Goal: Information Seeking & Learning: Learn about a topic

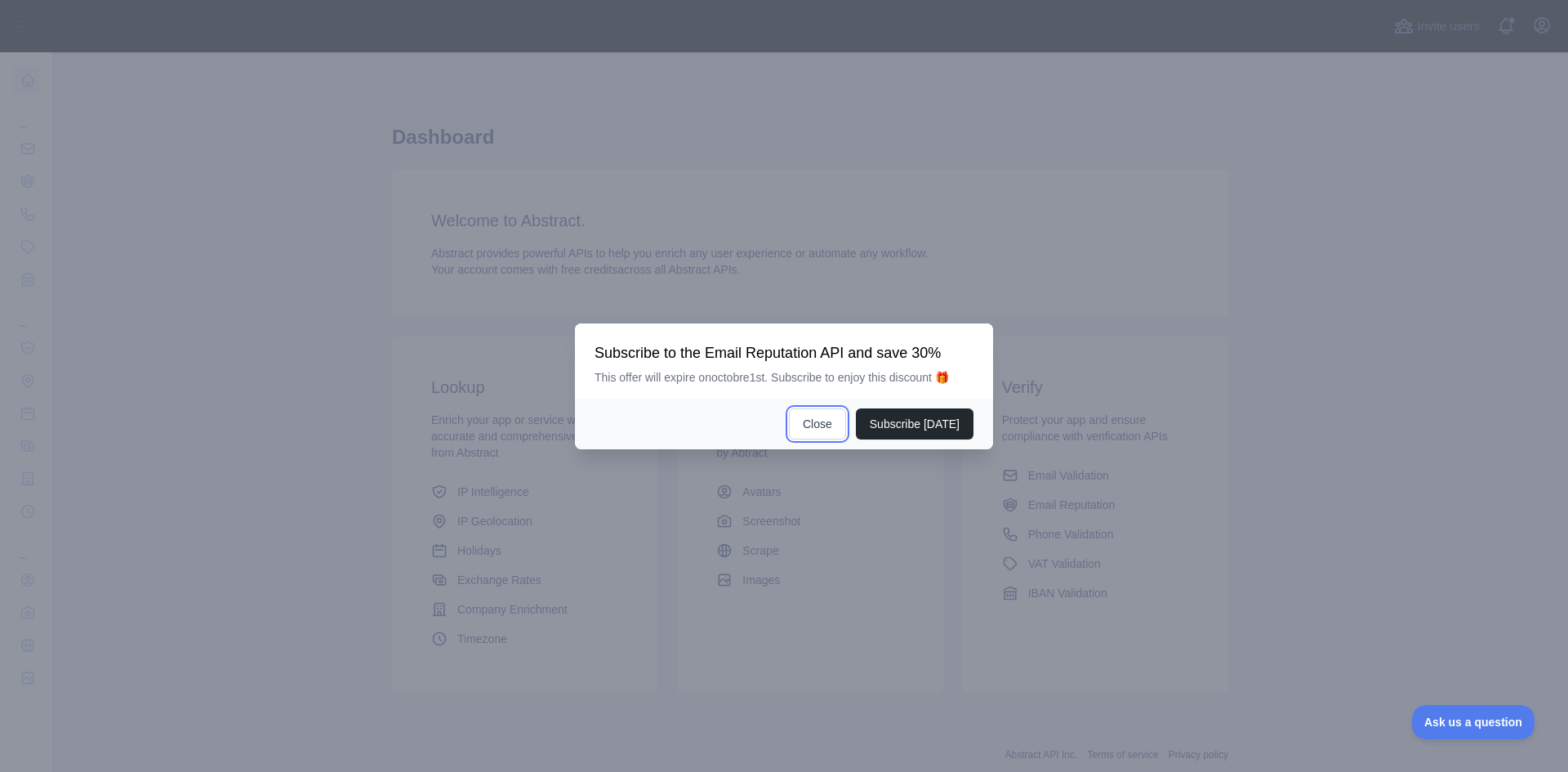
click at [823, 423] on button "Close" at bounding box center [817, 423] width 57 height 31
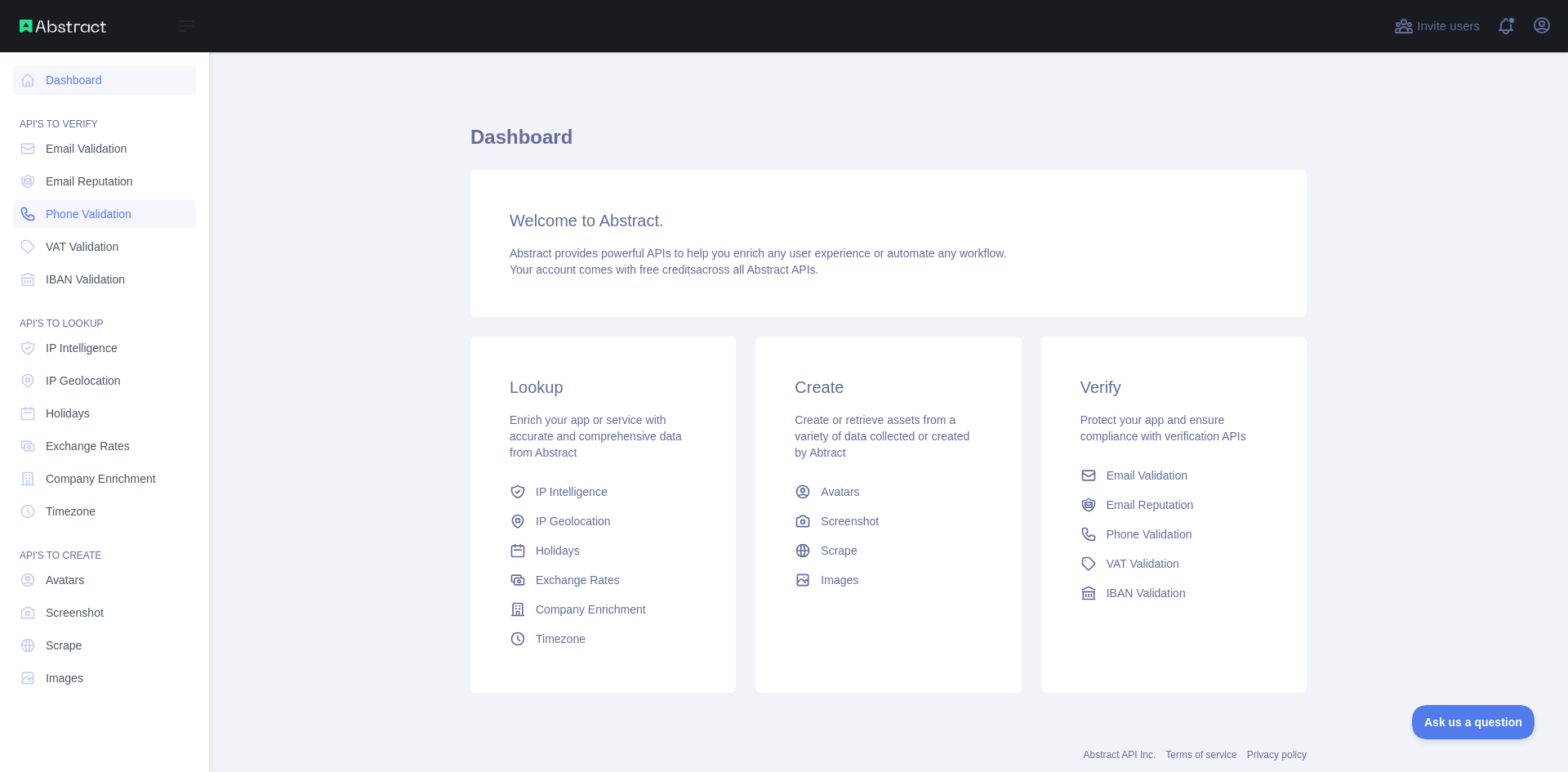
click at [111, 212] on span "Phone Validation" at bounding box center [89, 214] width 86 height 17
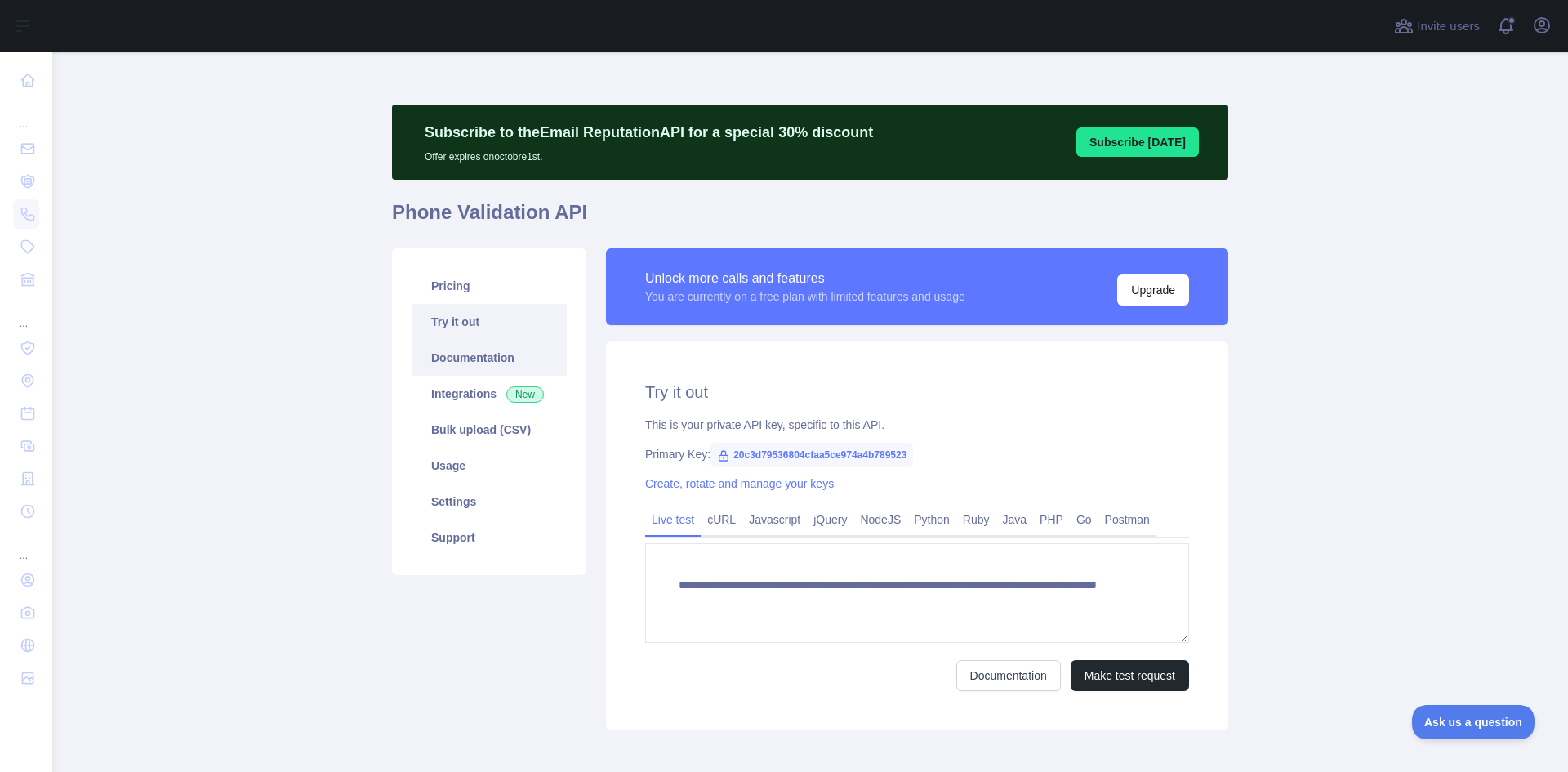
click at [496, 355] on link "Documentation" at bounding box center [489, 357] width 156 height 36
click at [472, 391] on link "Integrations New" at bounding box center [489, 393] width 156 height 36
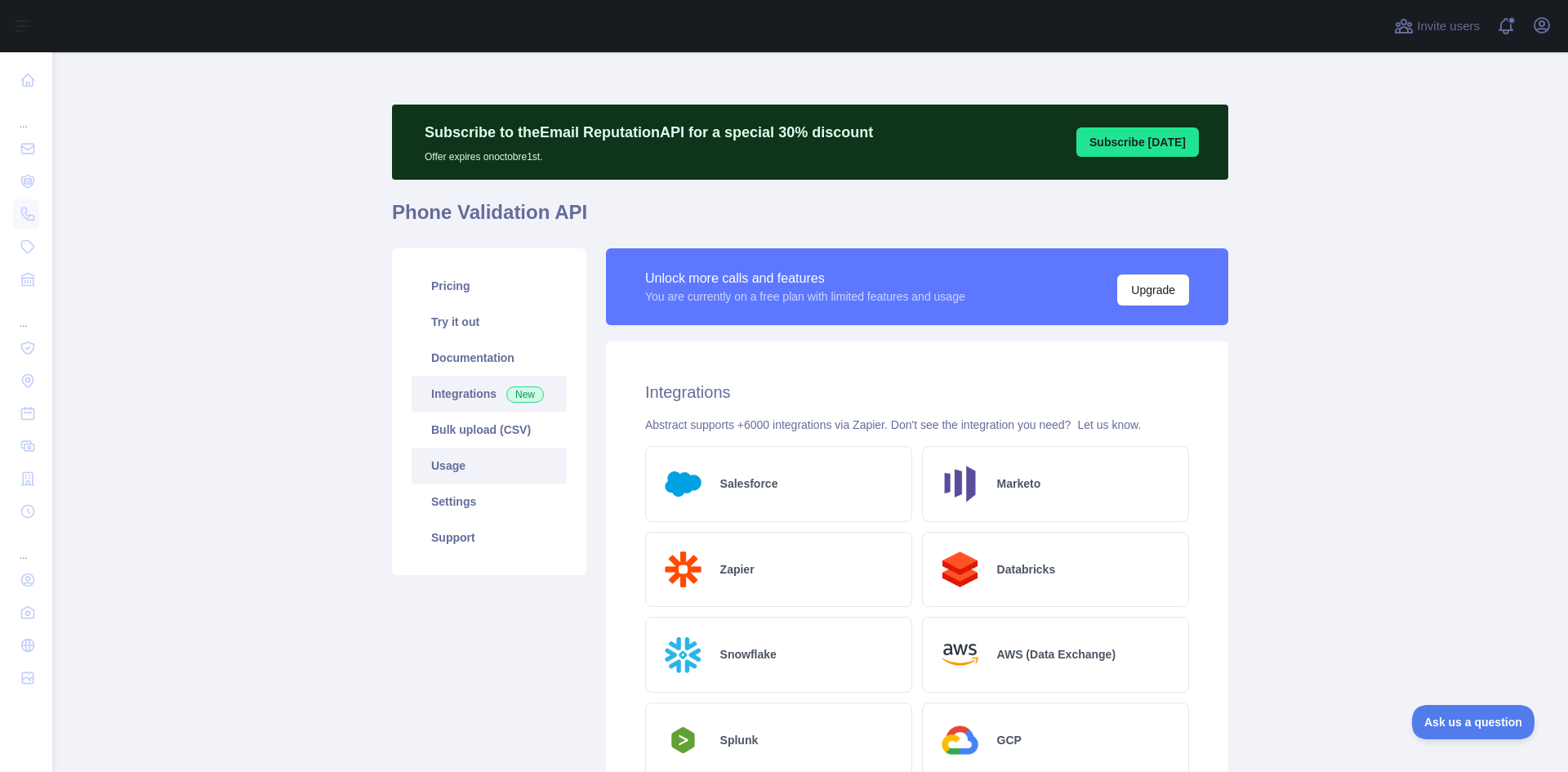
click at [471, 478] on link "Usage" at bounding box center [489, 465] width 156 height 36
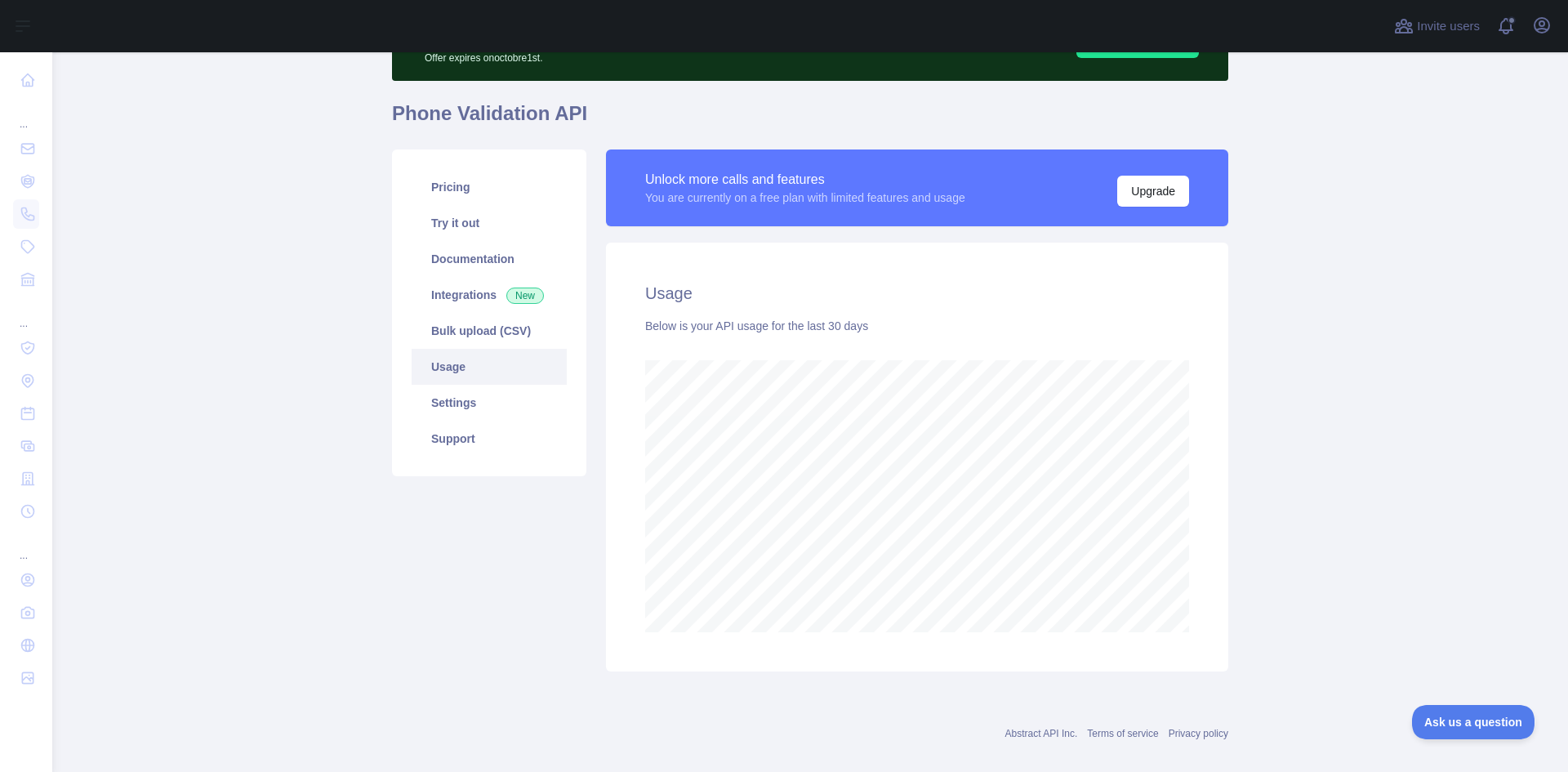
scroll to position [120, 0]
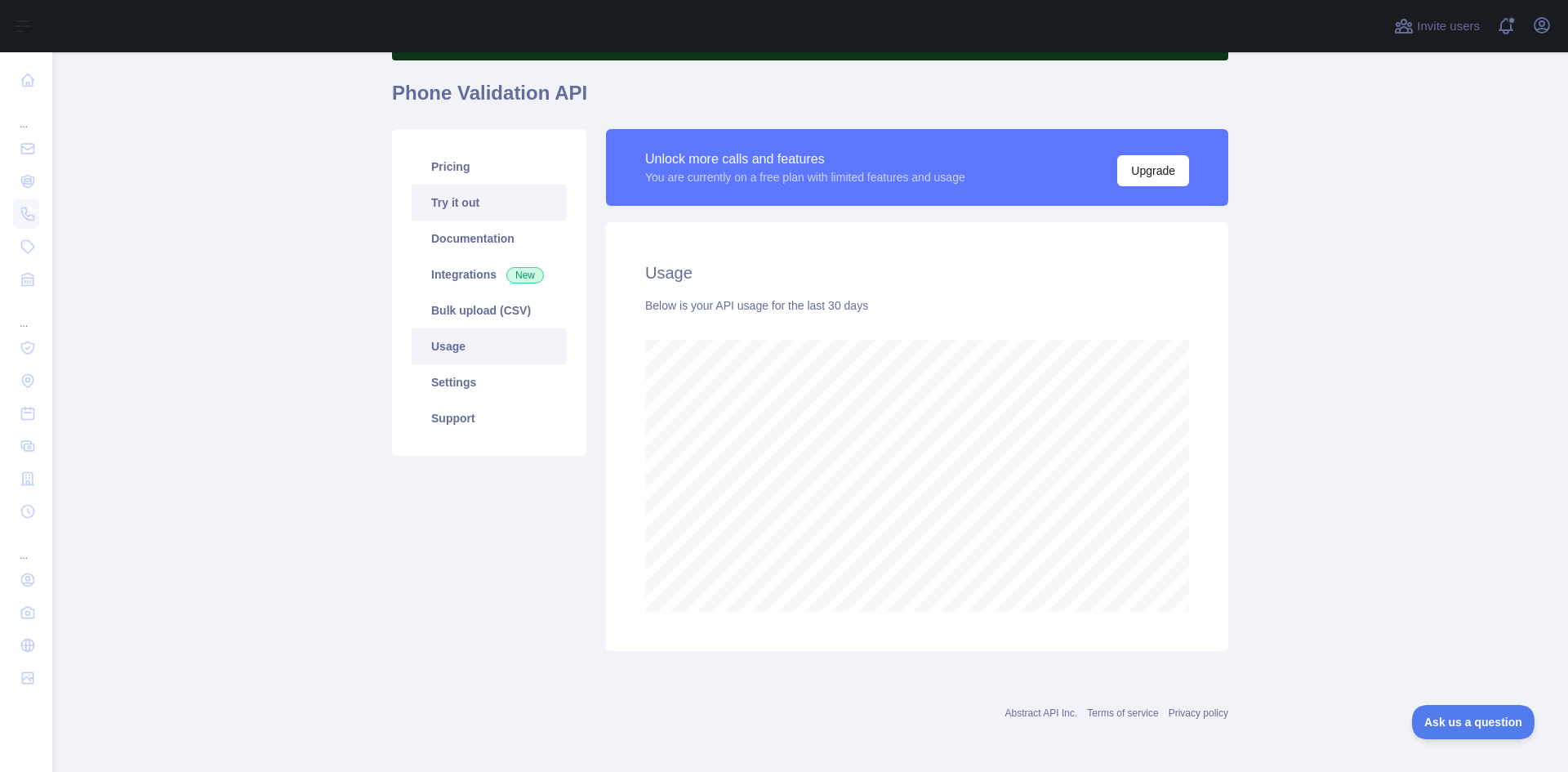
click at [453, 188] on link "Try it out" at bounding box center [489, 202] width 156 height 36
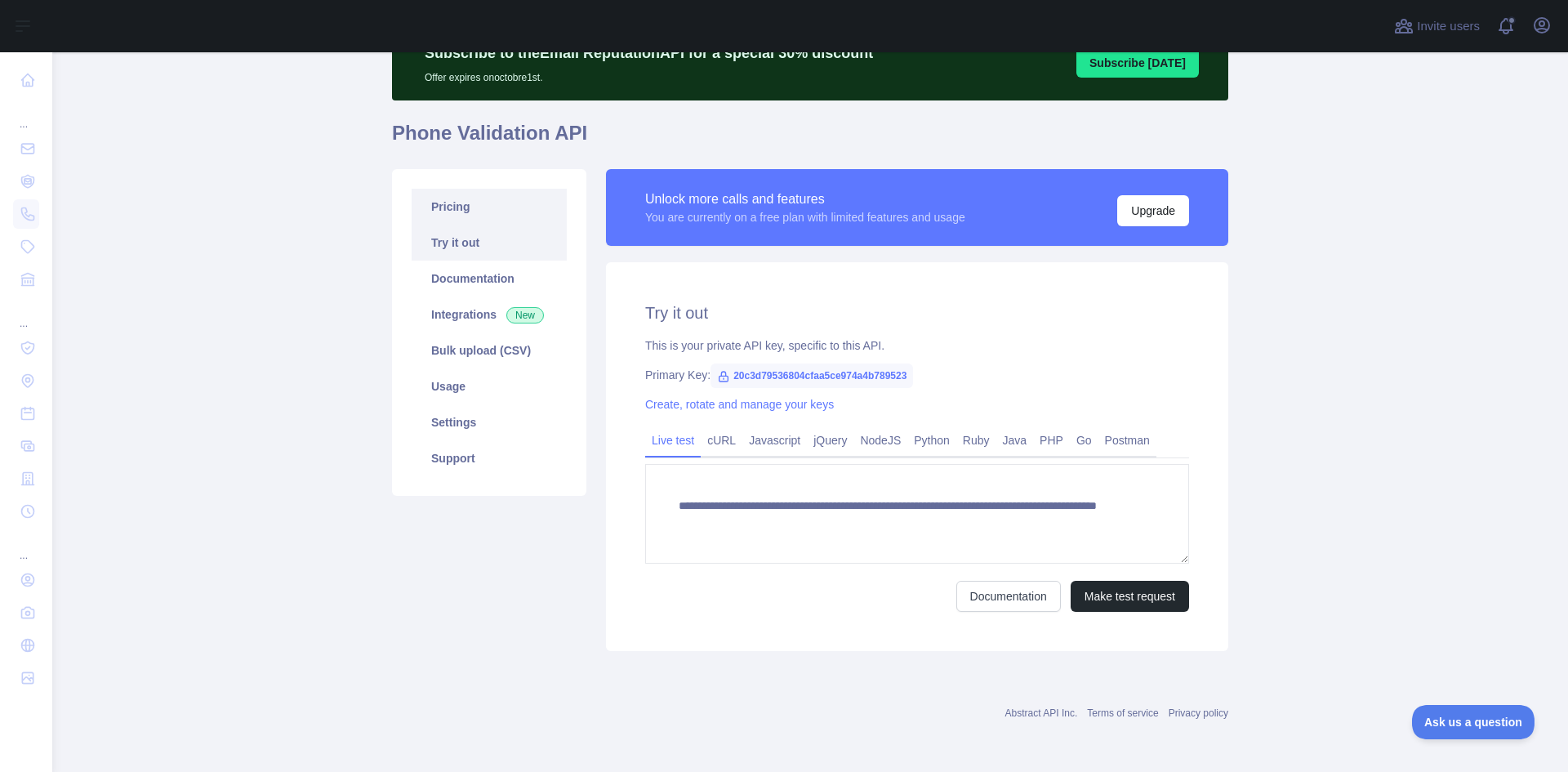
click at [453, 207] on link "Pricing" at bounding box center [489, 207] width 156 height 36
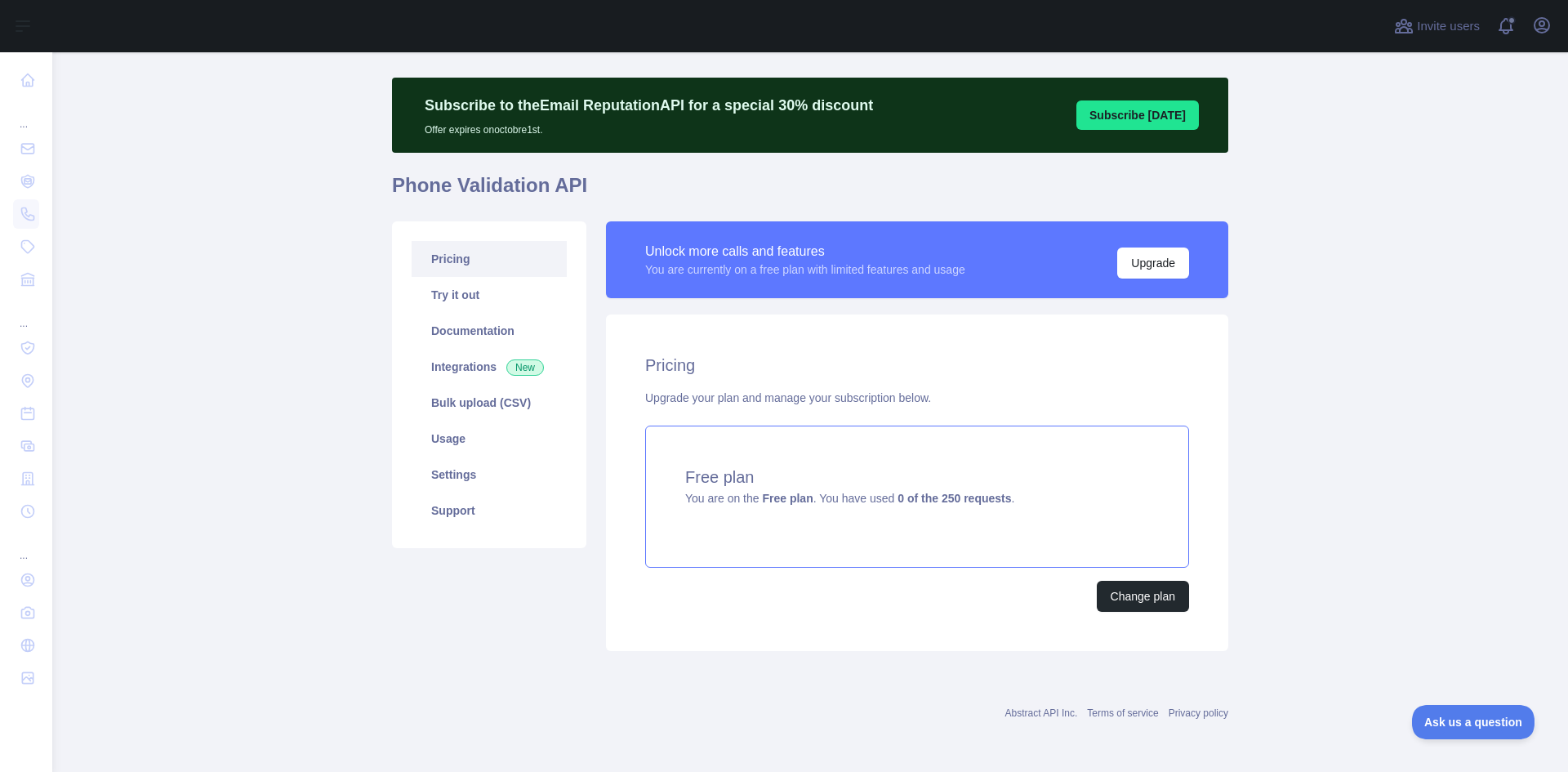
scroll to position [27, 0]
click at [472, 297] on link "Try it out" at bounding box center [489, 294] width 156 height 36
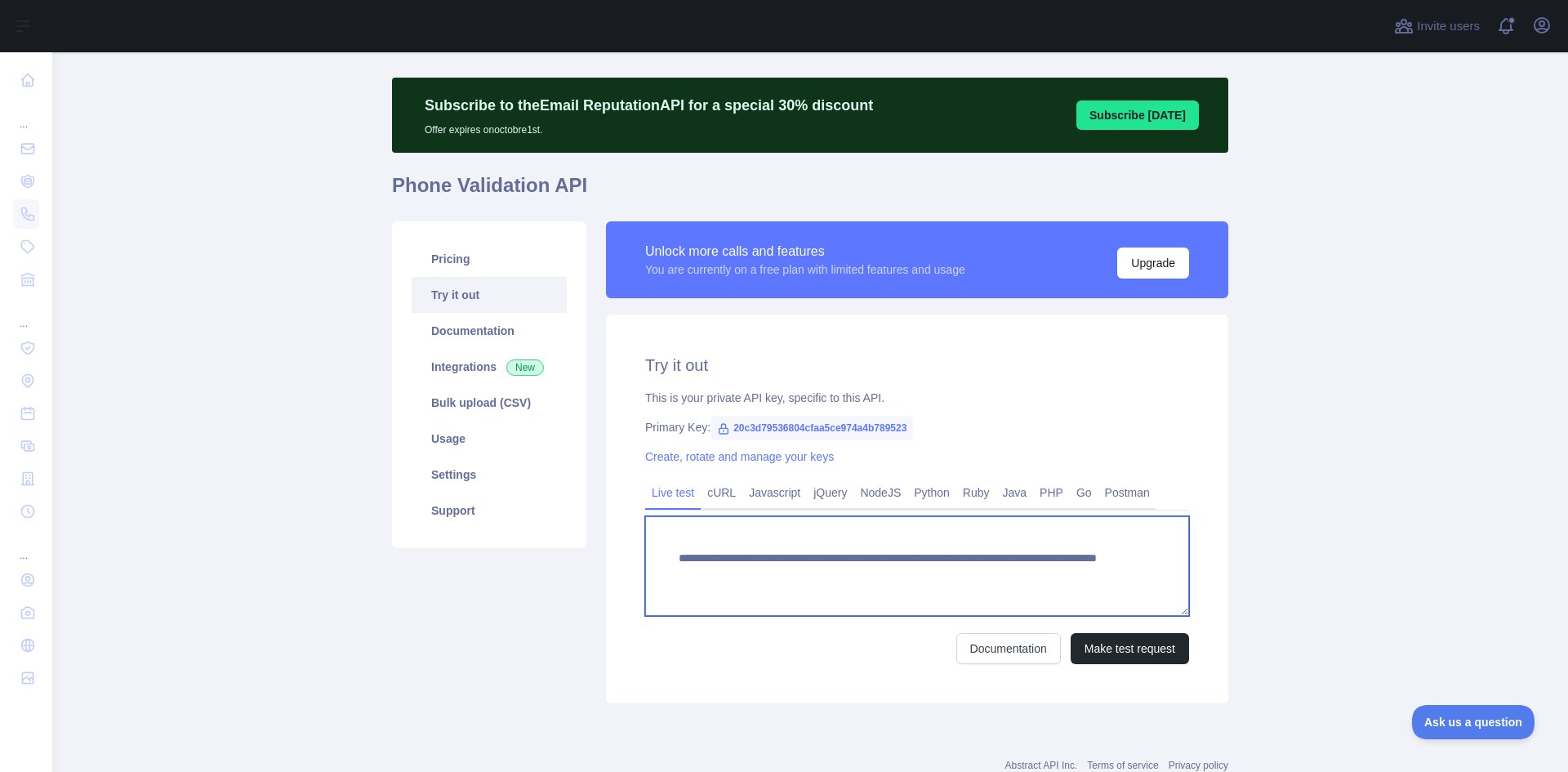
drag, startPoint x: 1032, startPoint y: 572, endPoint x: 658, endPoint y: 552, distance: 374.5
click at [658, 552] on textarea "**********" at bounding box center [917, 565] width 544 height 100
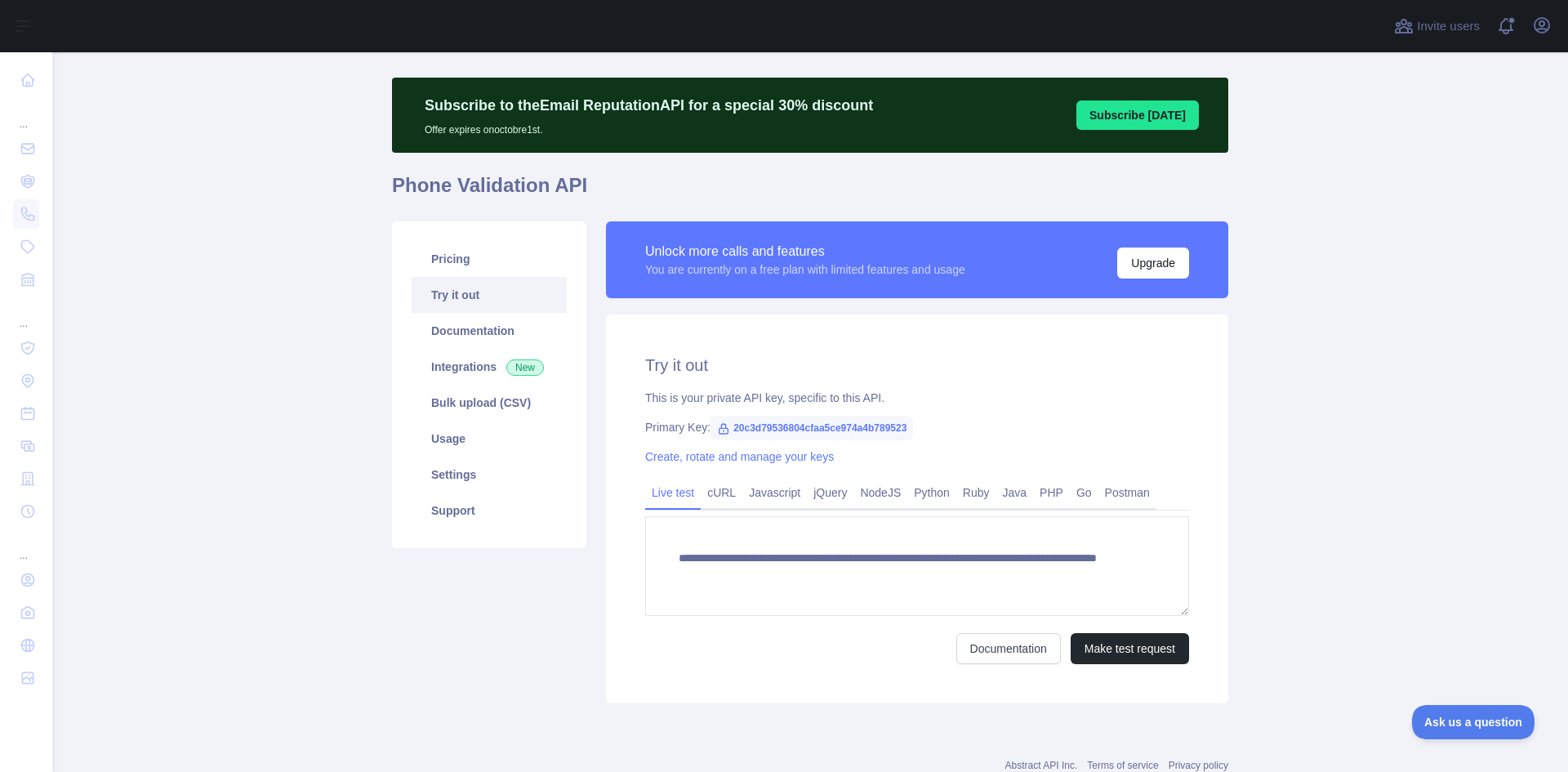
click at [549, 594] on div "Pricing Try it out Documentation Integrations New Bulk upload (CSV) Usage Setti…" at bounding box center [489, 463] width 214 height 482
drag, startPoint x: 898, startPoint y: 427, endPoint x: 712, endPoint y: 430, distance: 186.0
click at [712, 430] on span "20c3d79536804cfaa5ce974a4b789523" at bounding box center [811, 427] width 202 height 24
copy span "20c3d79536804cfaa5ce974a4b789523"
drag, startPoint x: 713, startPoint y: 500, endPoint x: 747, endPoint y: 495, distance: 34.4
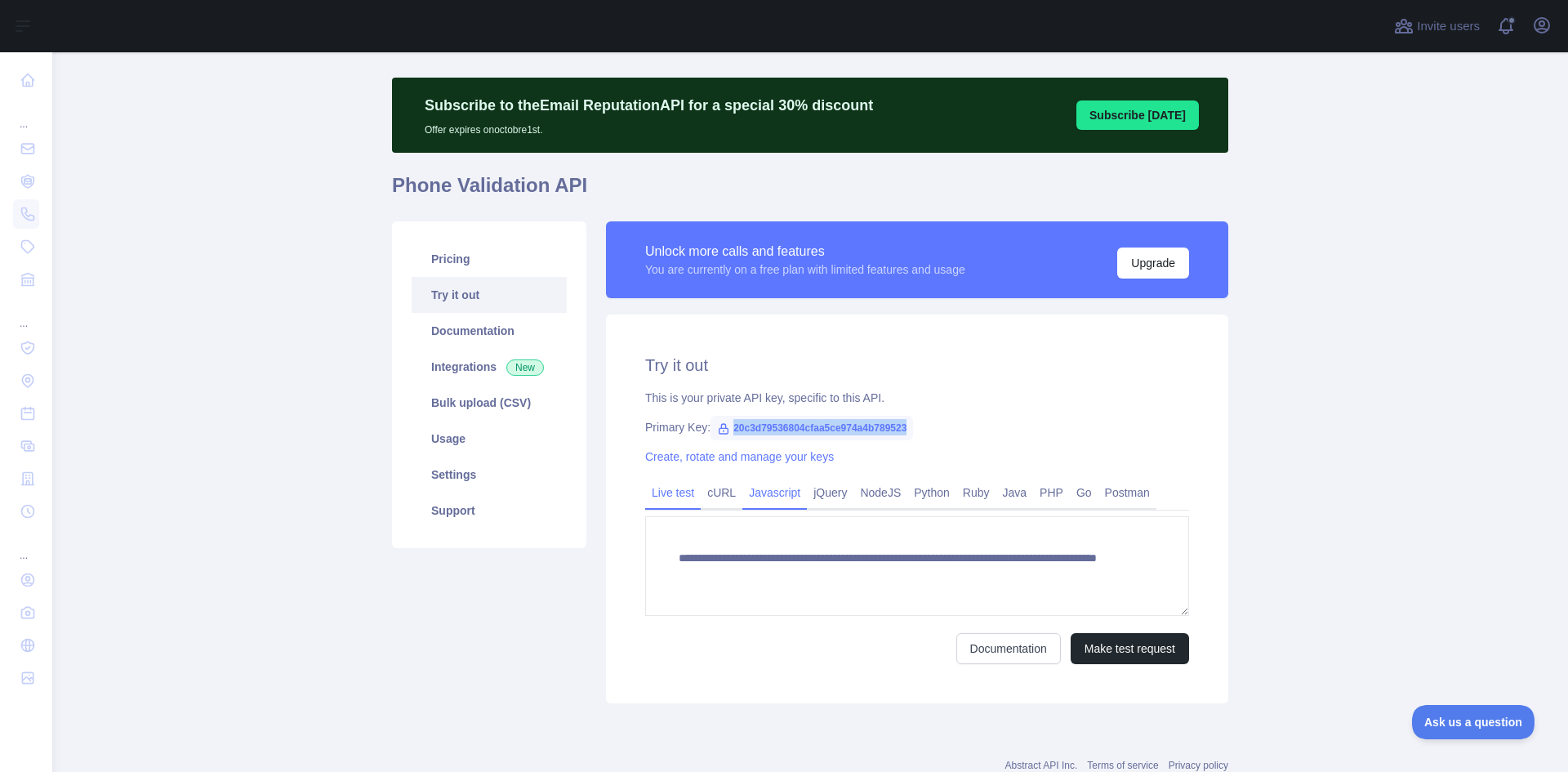
click at [713, 500] on link "cURL" at bounding box center [722, 492] width 42 height 26
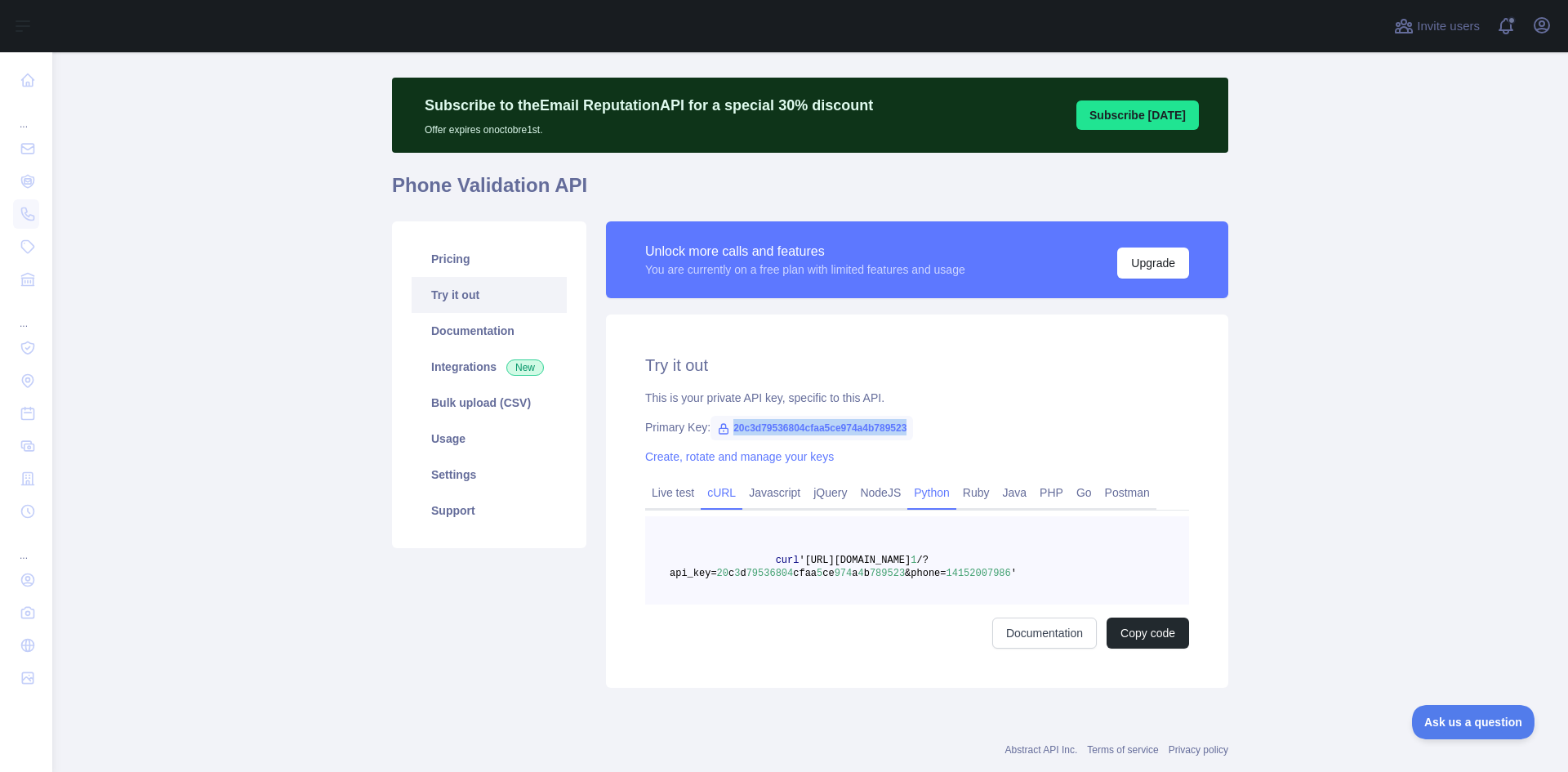
click at [924, 501] on link "Python" at bounding box center [932, 492] width 49 height 26
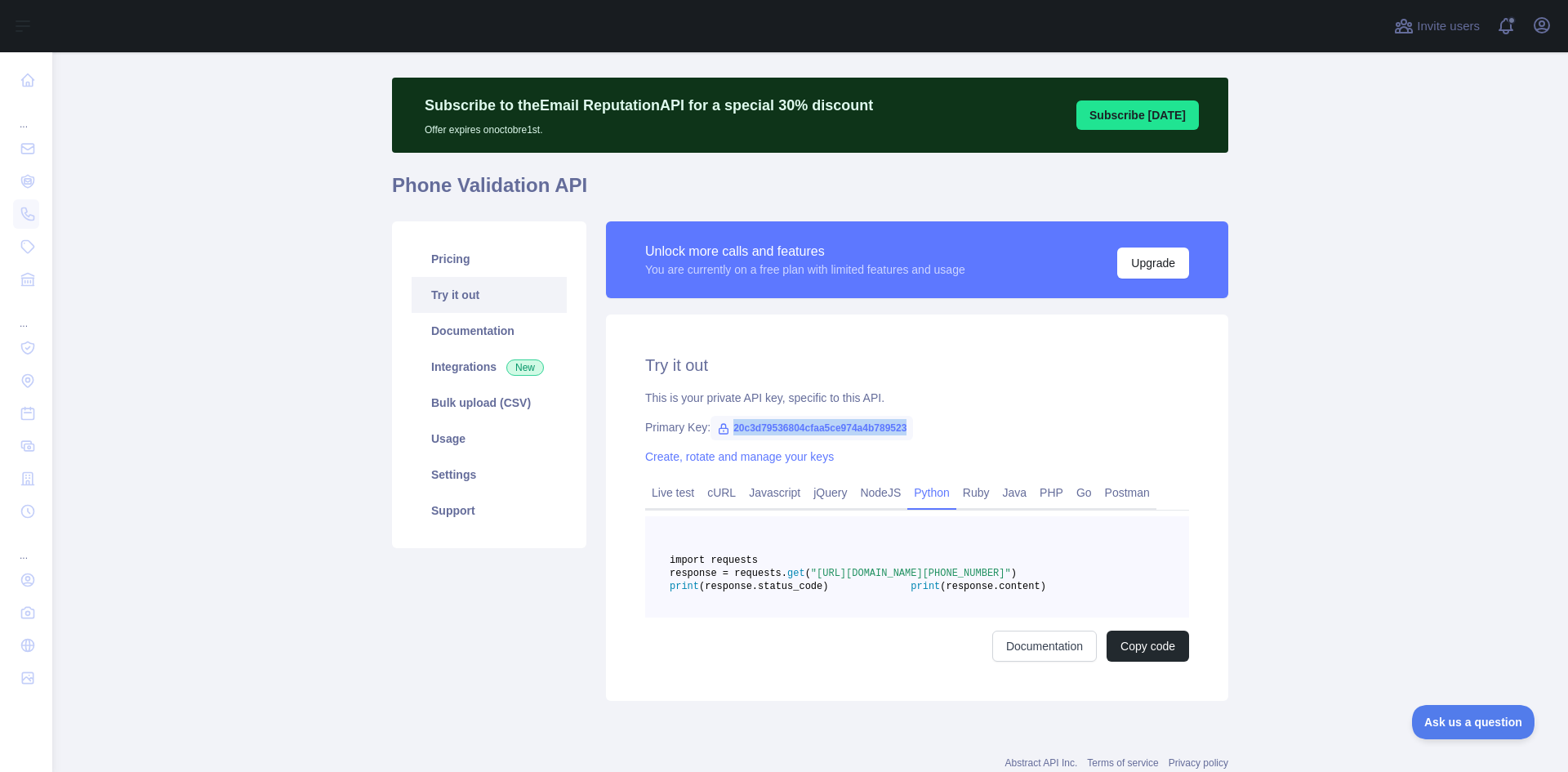
click at [975, 425] on div "Primary Key: 20c3d79536804cfaa5ce974a4b789523" at bounding box center [917, 427] width 544 height 17
drag, startPoint x: 1104, startPoint y: 587, endPoint x: 874, endPoint y: 589, distance: 230.0
click at [874, 579] on span ""https://phonevalidation.abstractapi.com/v1/?api_key=20c3d79536804cfaa5ce974a4b…" at bounding box center [911, 574] width 200 height 12
copy span "https://phonevalidation.abstractapi.com/v1/"
drag, startPoint x: 980, startPoint y: 405, endPoint x: 977, endPoint y: 463, distance: 58.1
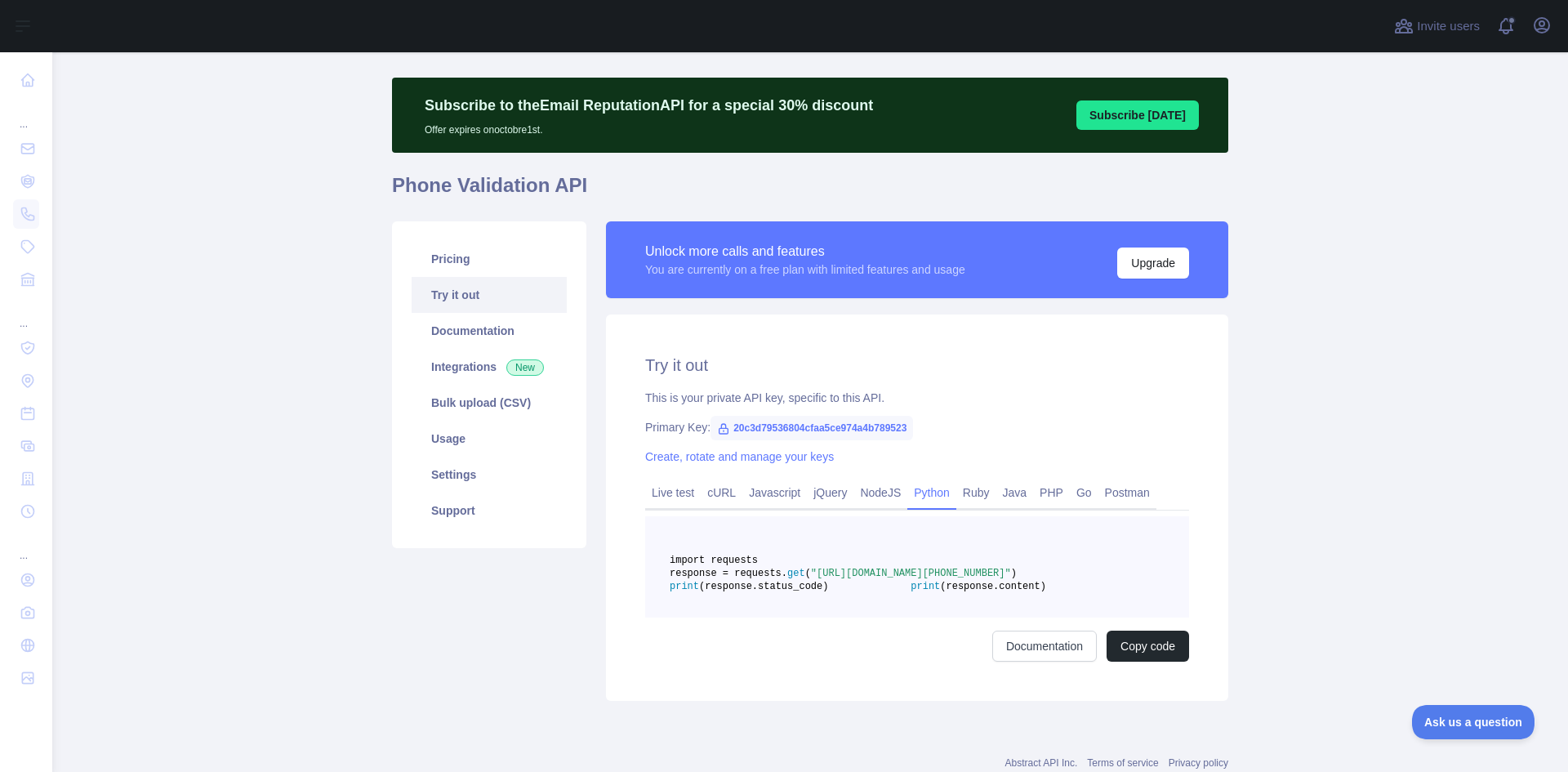
click at [980, 405] on div "This is your private API key, specific to this API." at bounding box center [917, 398] width 544 height 17
click at [971, 494] on link "Ruby" at bounding box center [976, 492] width 40 height 26
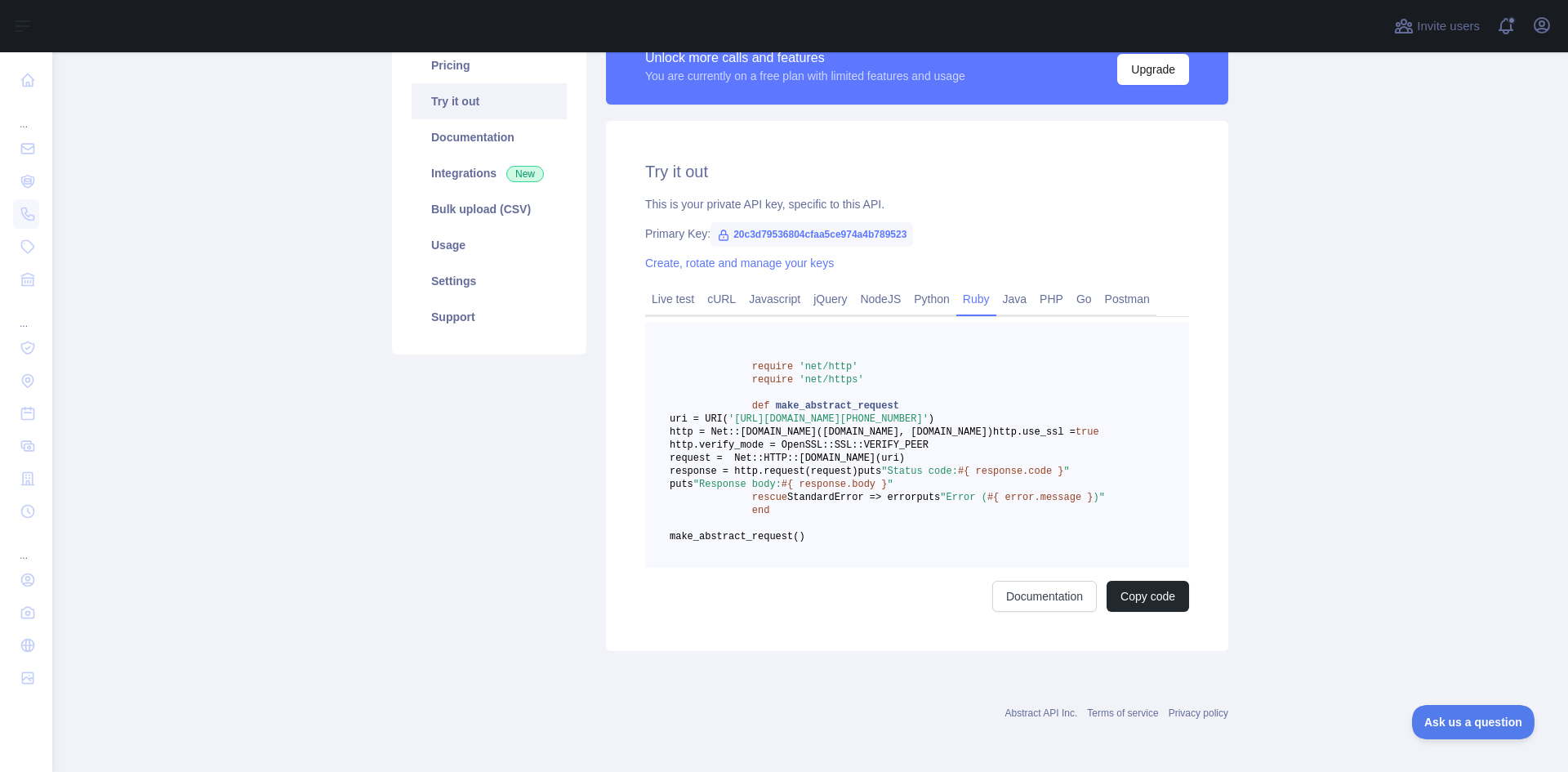
scroll to position [312, 0]
click at [1013, 389] on pre "require 'net/http' require 'net/https' def make_abstract_request uri = URI( 'ht…" at bounding box center [917, 445] width 544 height 245
click at [1050, 286] on link "PHP" at bounding box center [1051, 299] width 37 height 26
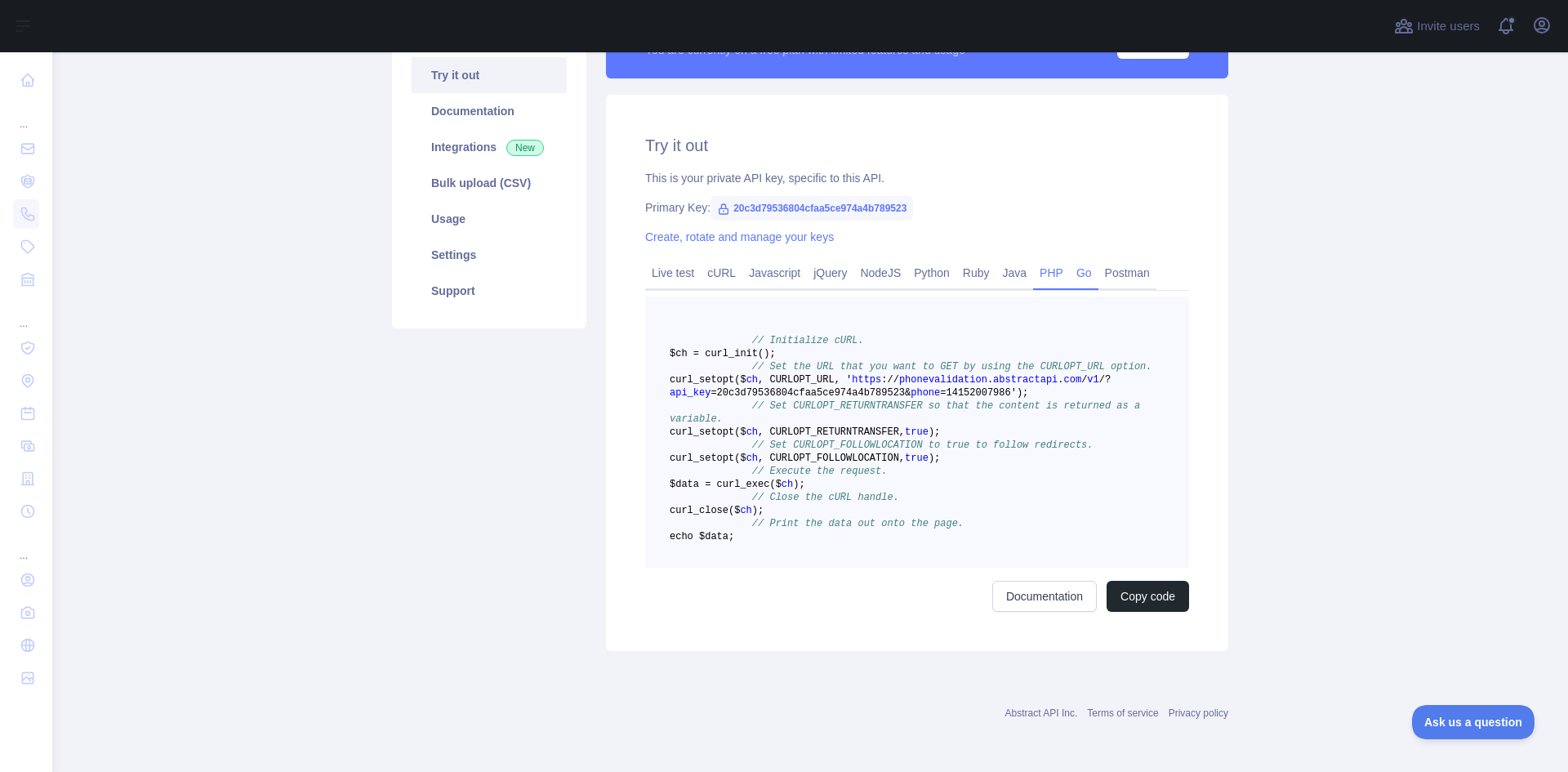
click at [1070, 259] on link "Go" at bounding box center [1084, 272] width 28 height 26
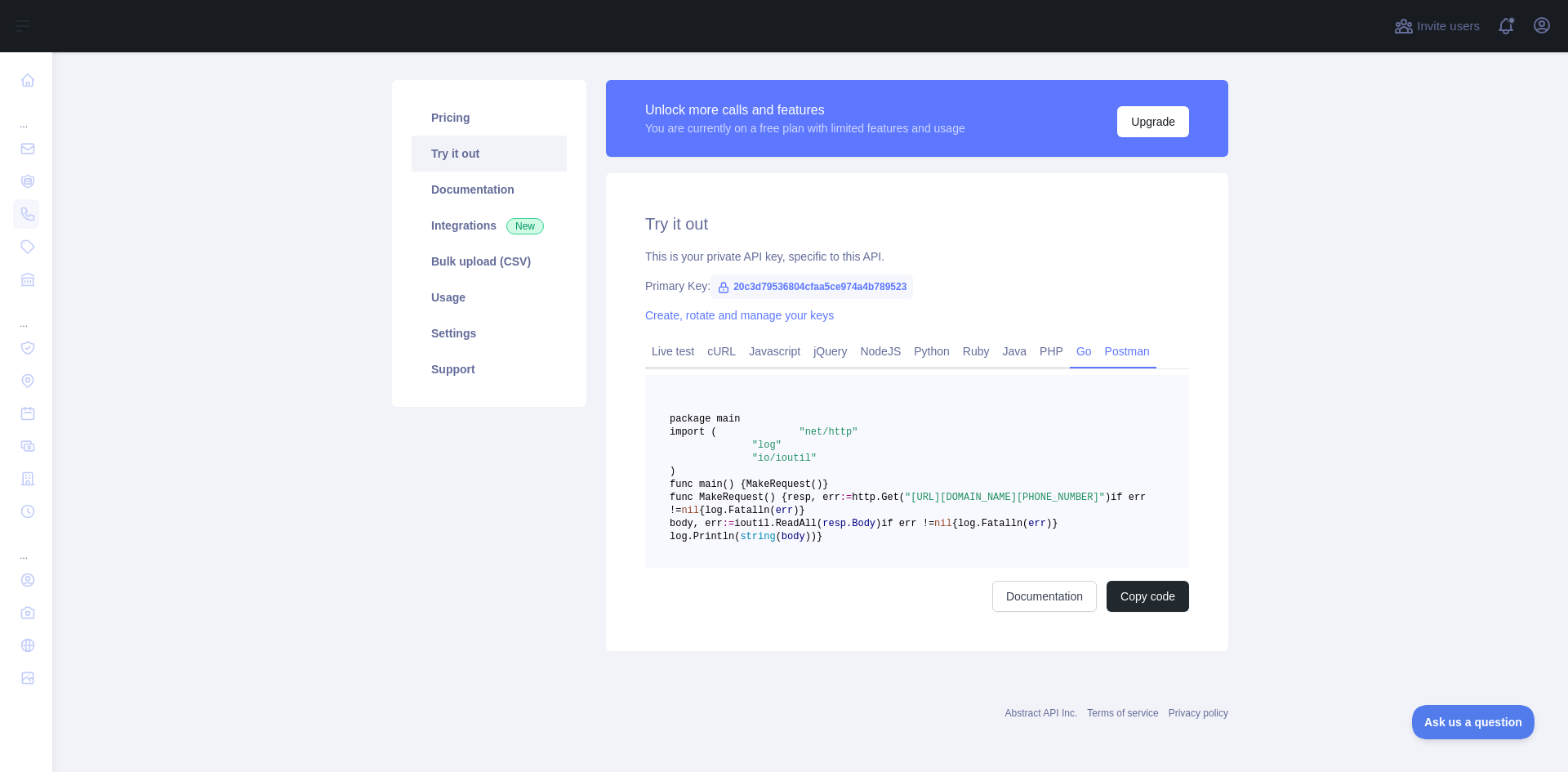
click at [1098, 338] on link "Postman" at bounding box center [1126, 350] width 58 height 26
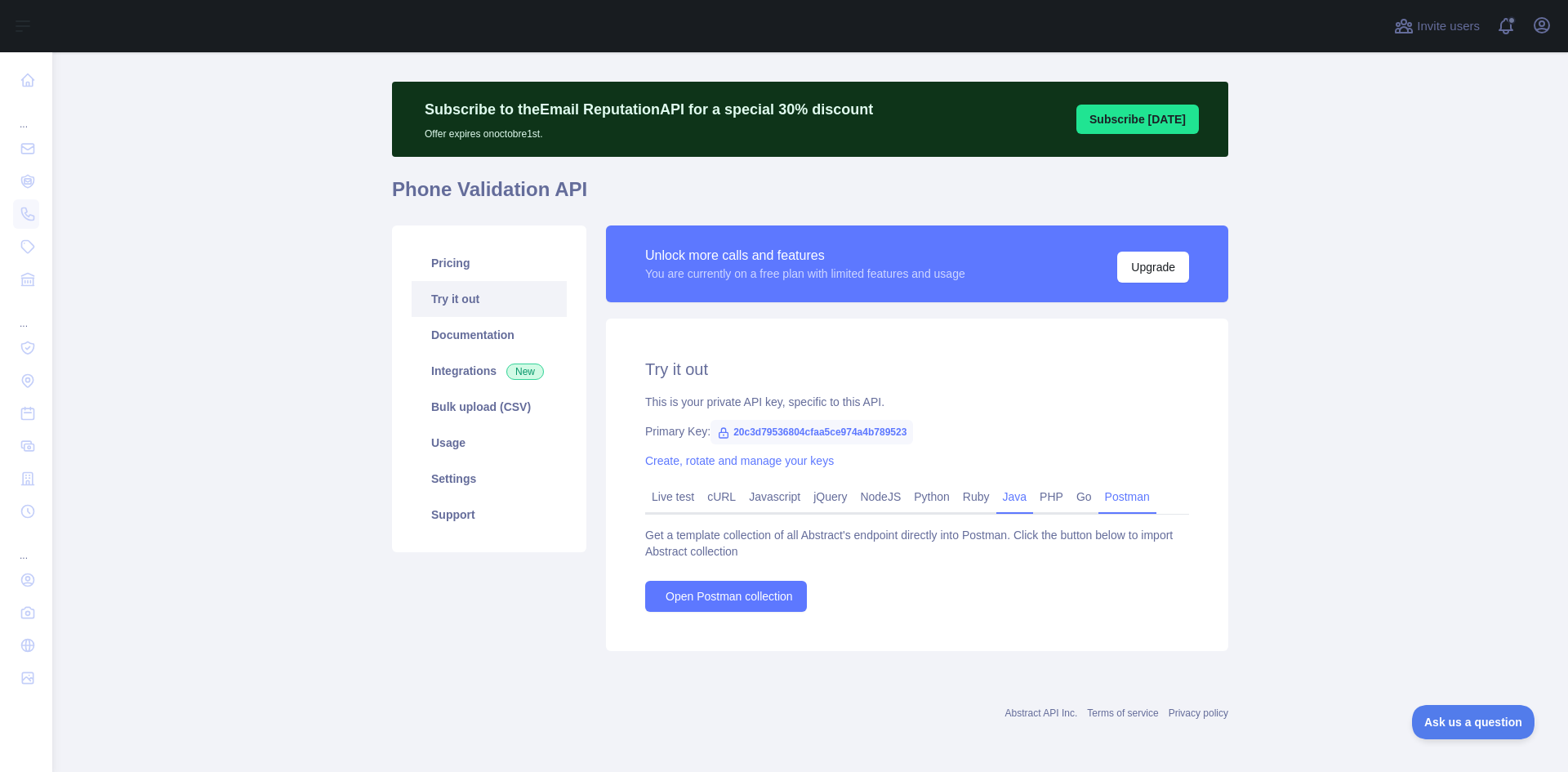
click at [996, 504] on link "Java" at bounding box center [1014, 496] width 38 height 26
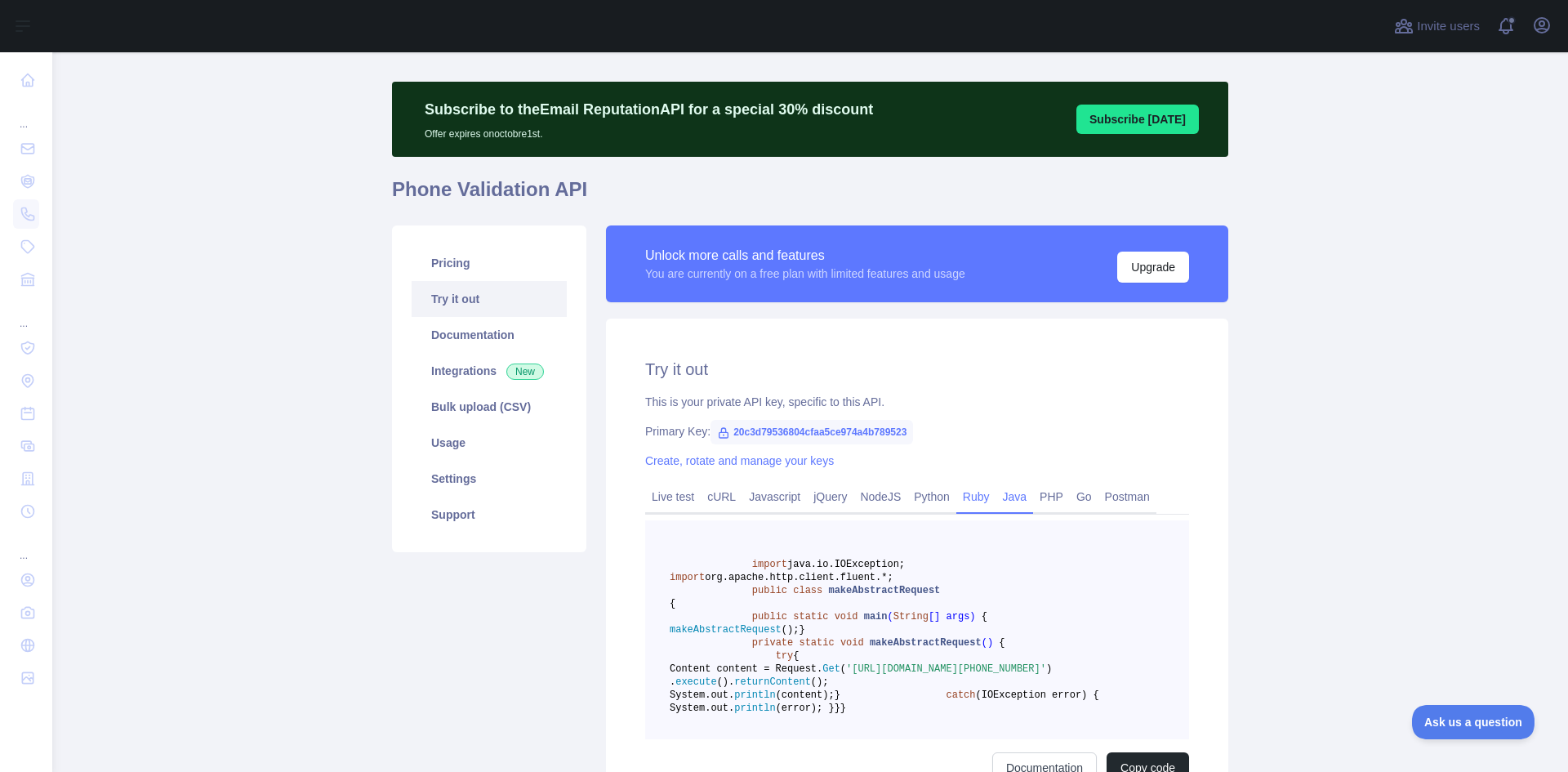
click at [968, 502] on link "Ruby" at bounding box center [976, 496] width 40 height 26
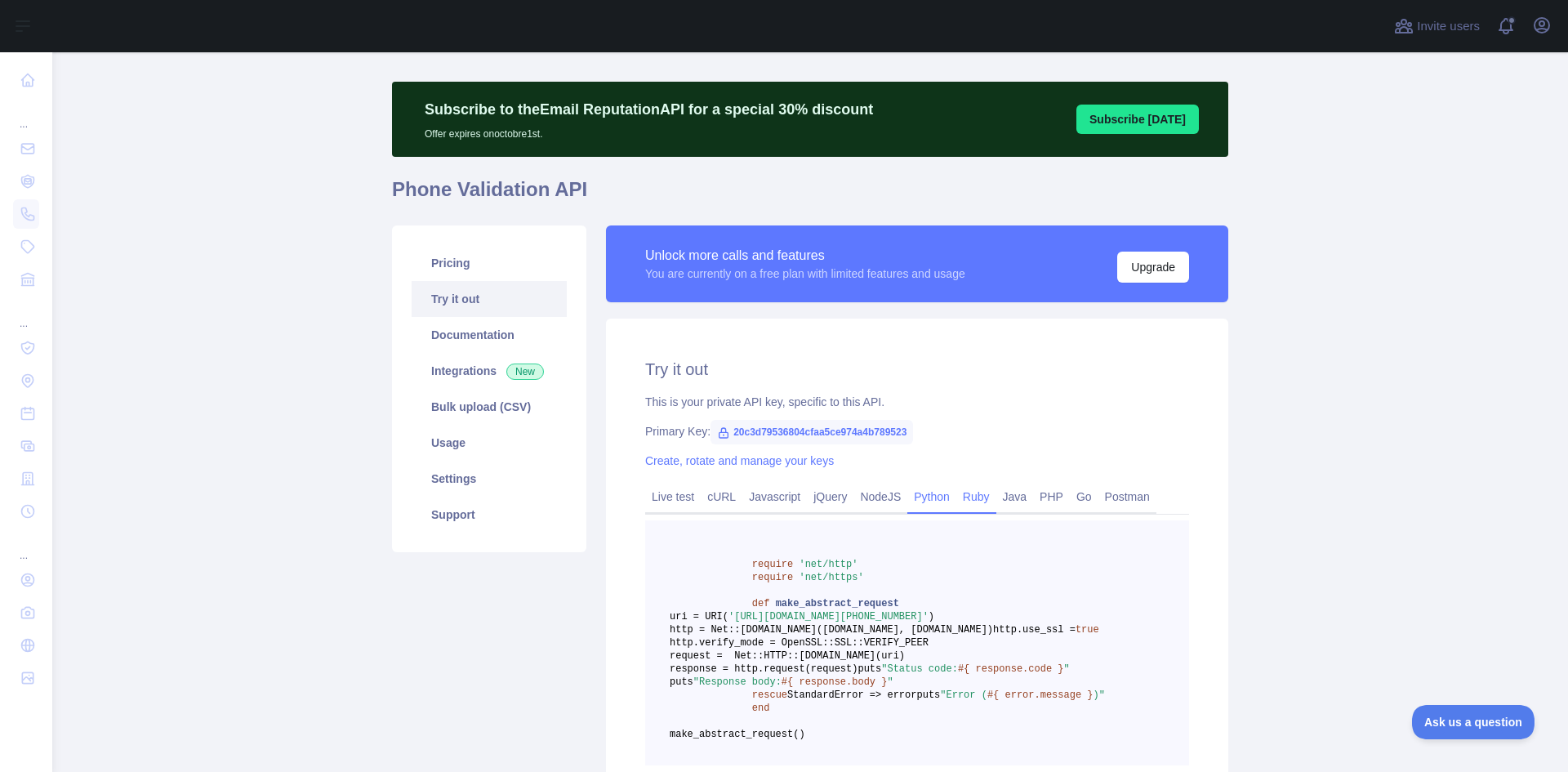
click at [912, 487] on link "Python" at bounding box center [932, 496] width 49 height 26
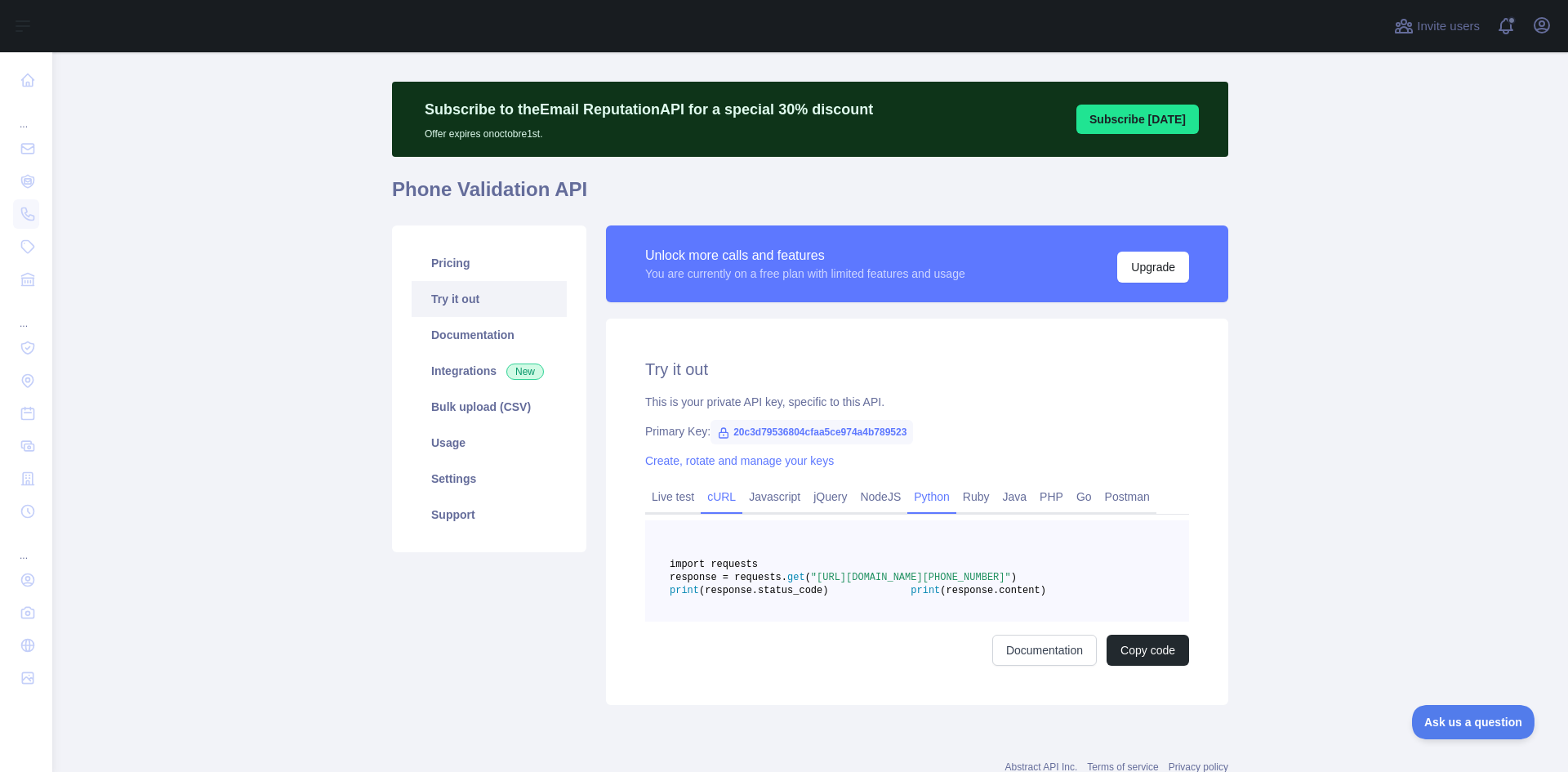
click at [719, 497] on link "cURL" at bounding box center [722, 496] width 42 height 26
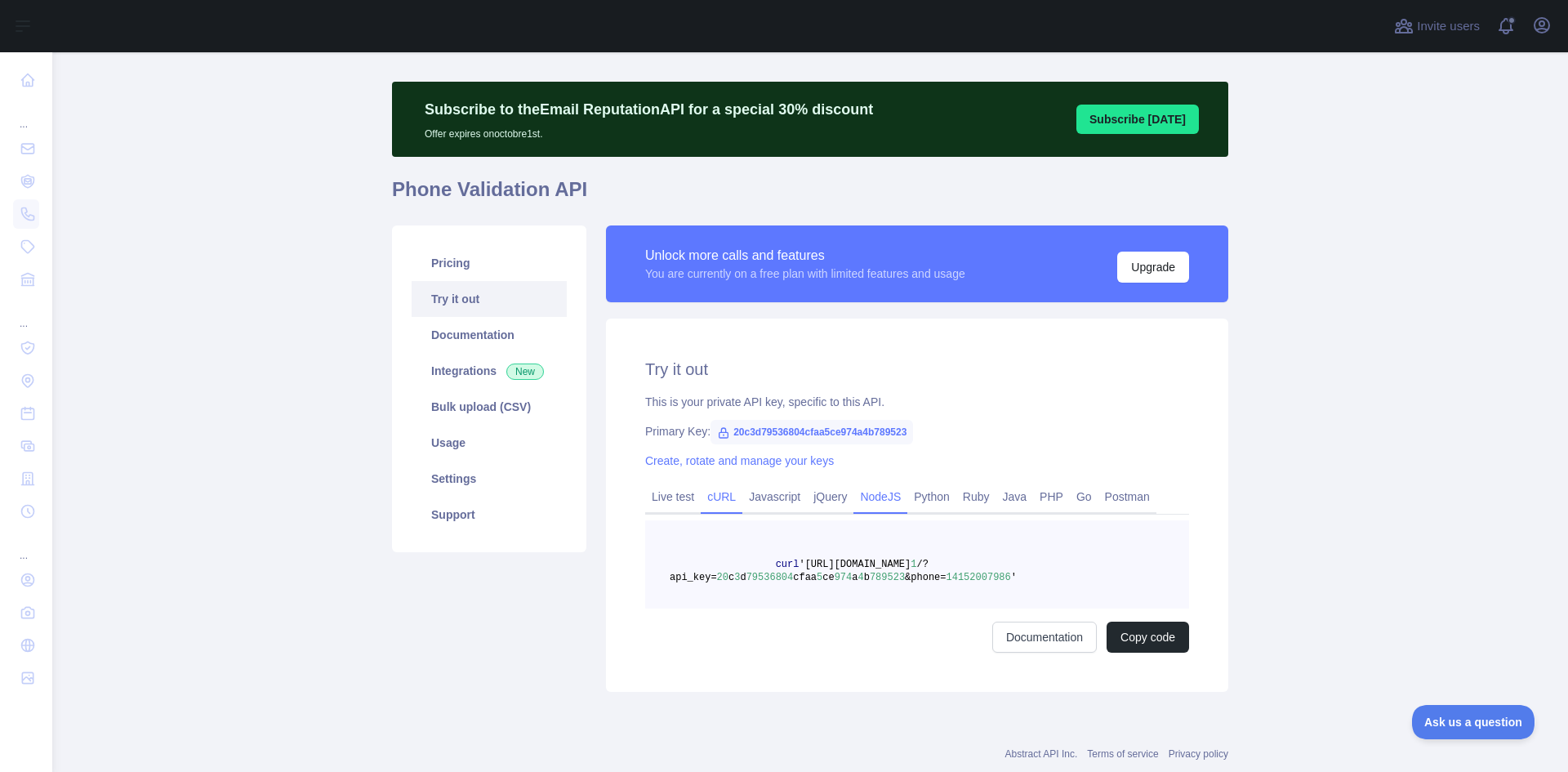
click at [861, 509] on link "NodeJS" at bounding box center [880, 496] width 54 height 26
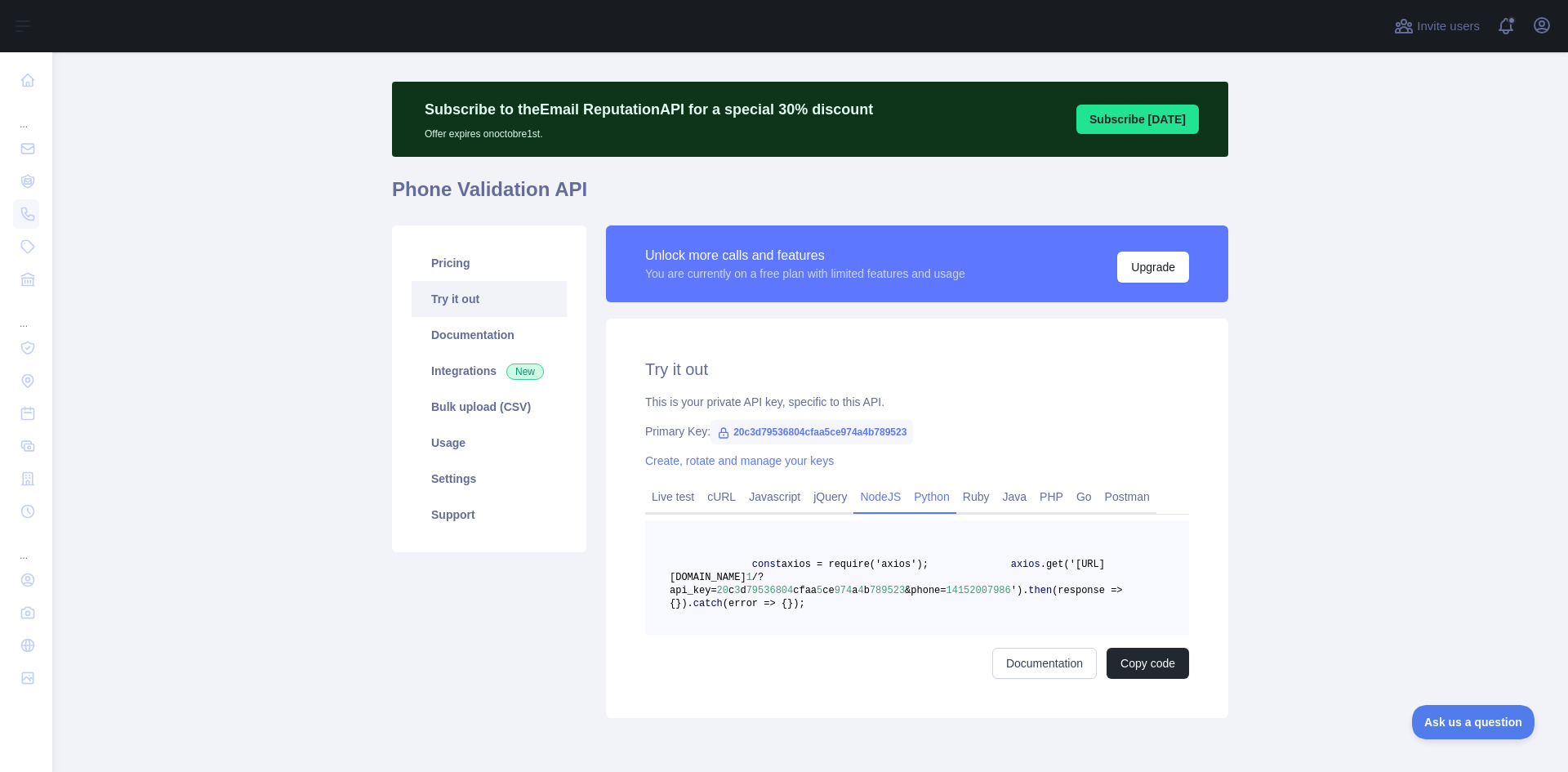
click at [924, 509] on link "Python" at bounding box center [932, 496] width 49 height 26
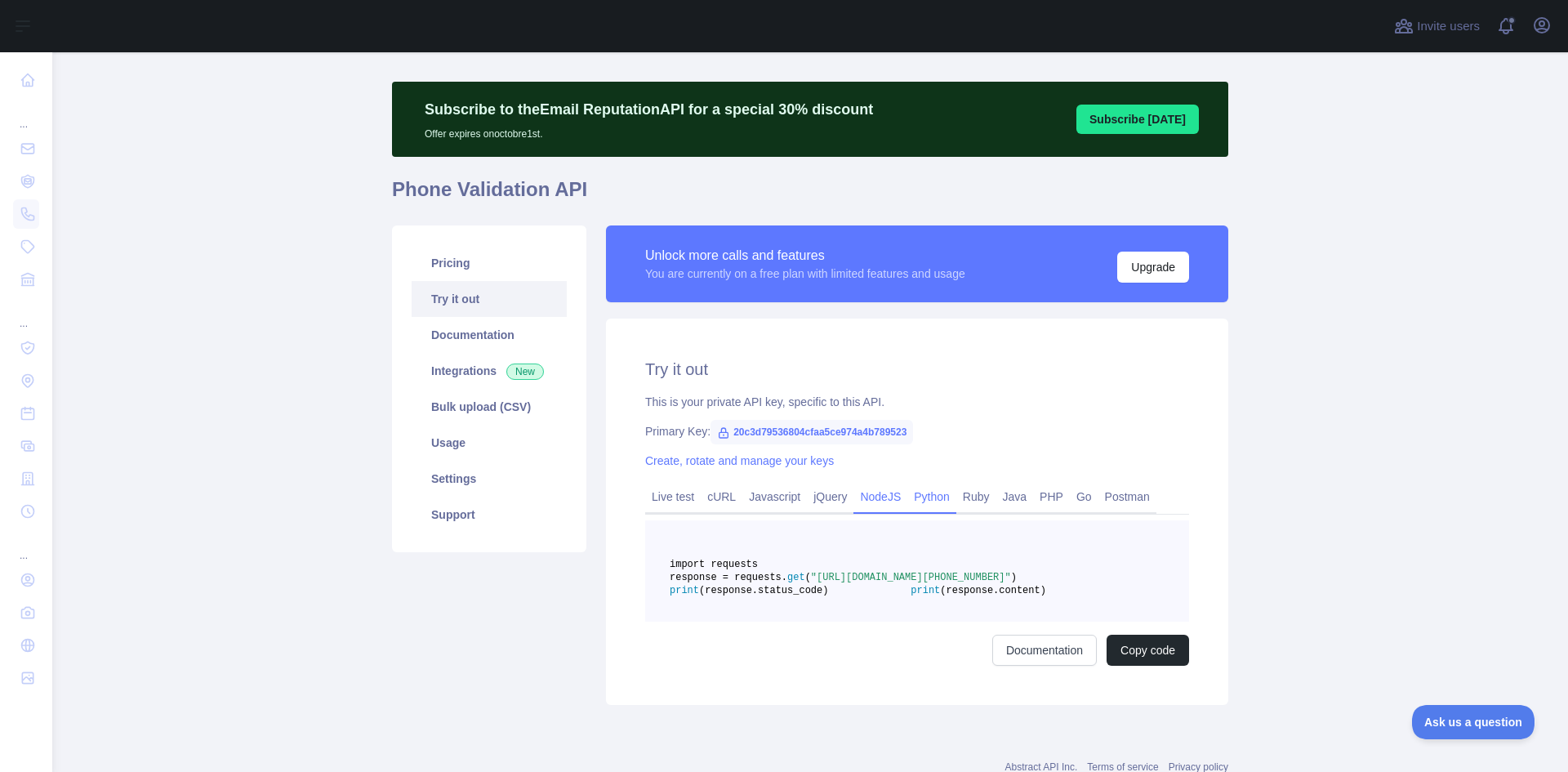
click at [891, 496] on link "NodeJS" at bounding box center [880, 496] width 54 height 26
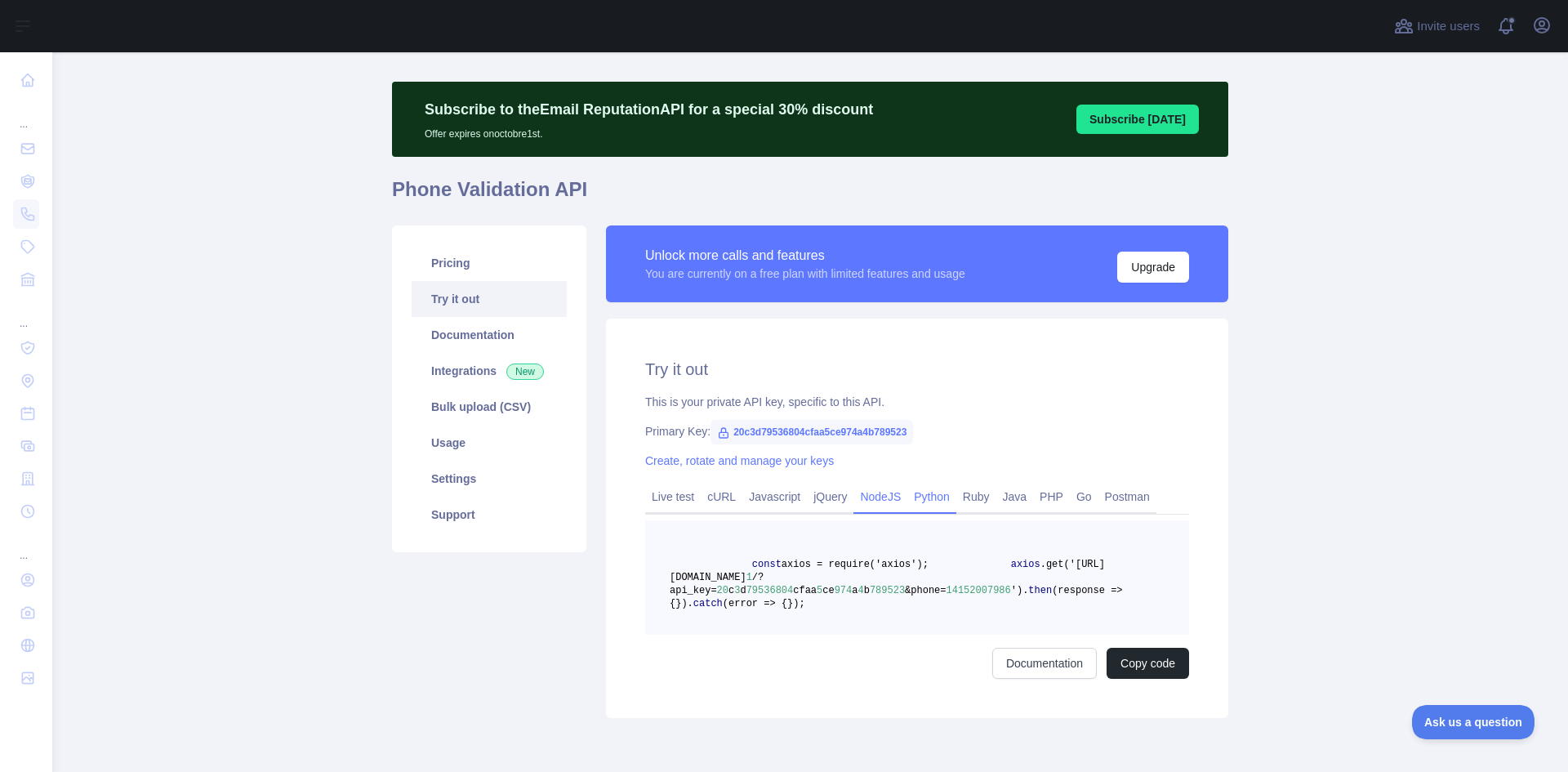
click at [916, 502] on link "Python" at bounding box center [932, 496] width 49 height 26
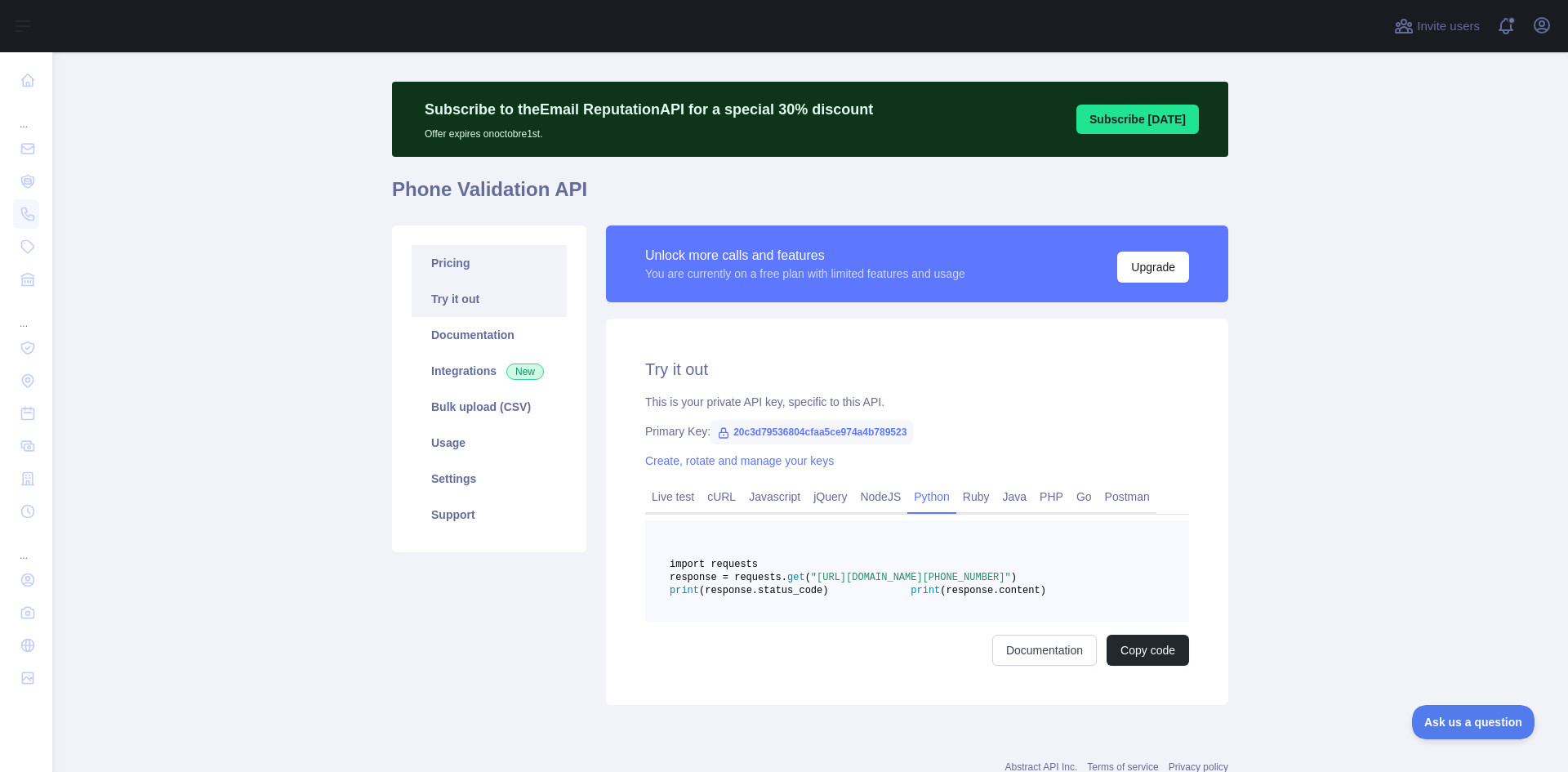
click at [483, 270] on link "Pricing" at bounding box center [489, 263] width 156 height 36
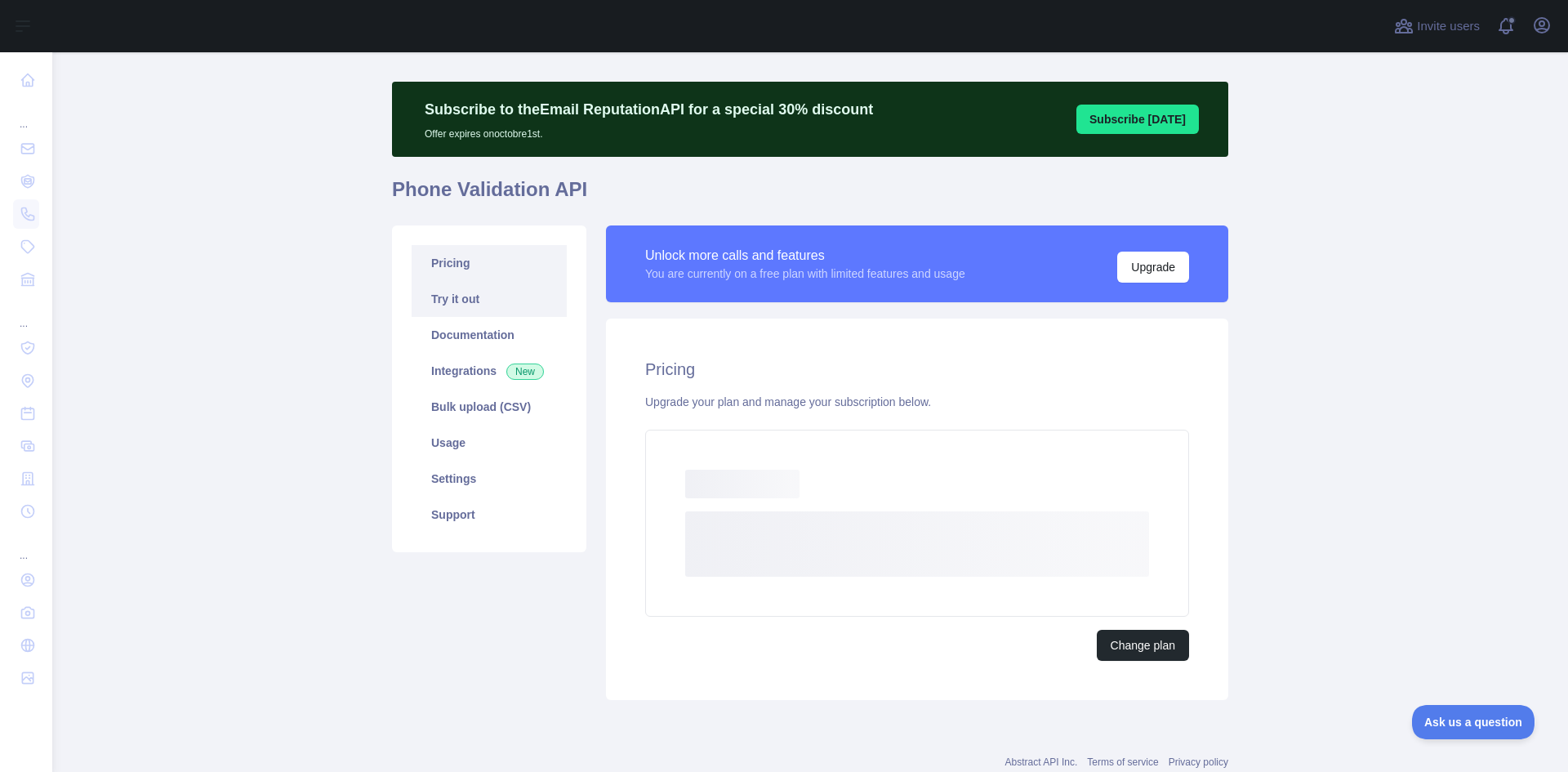
click at [473, 294] on link "Try it out" at bounding box center [489, 299] width 156 height 36
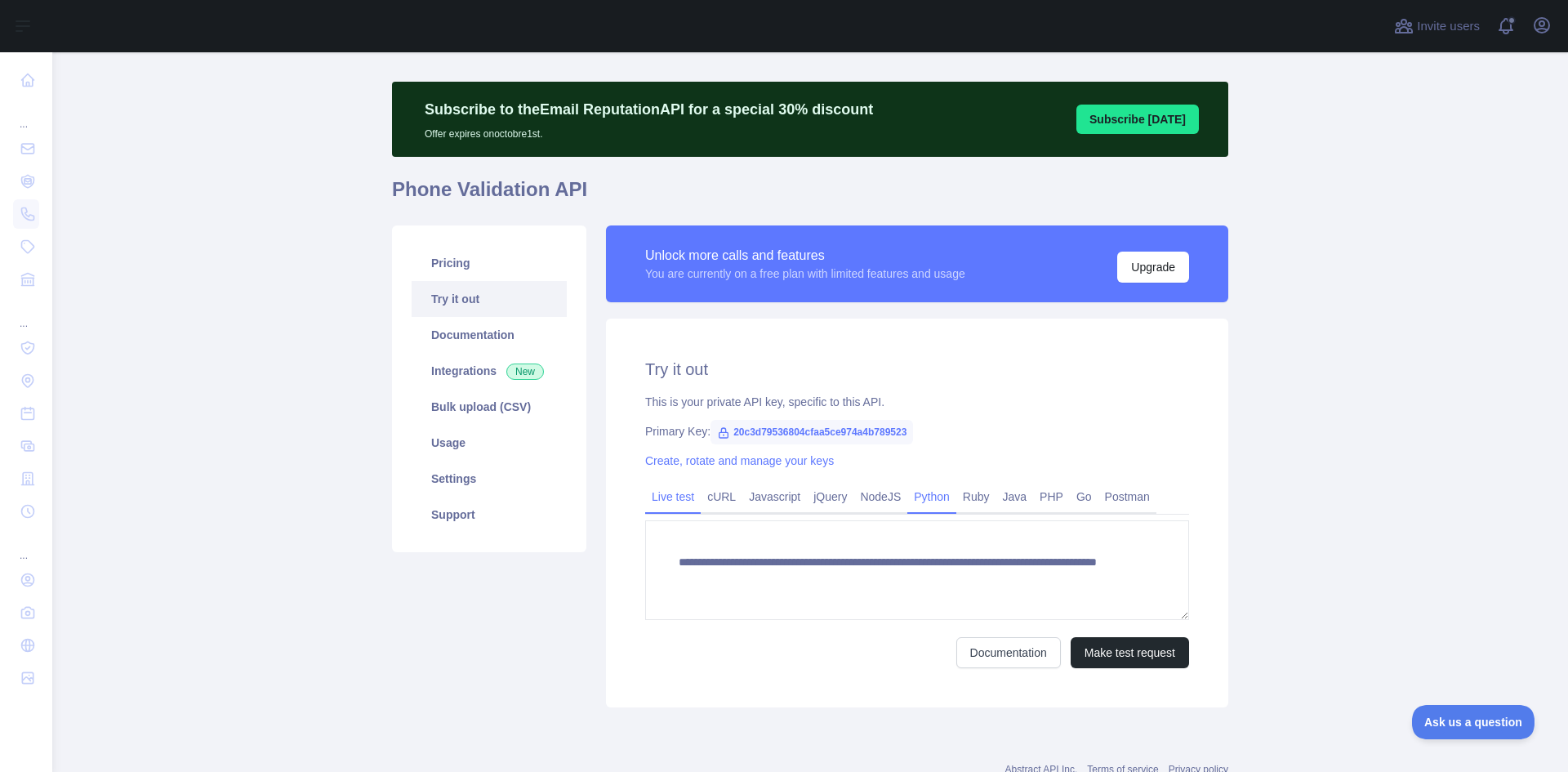
click at [927, 507] on link "Python" at bounding box center [932, 496] width 49 height 26
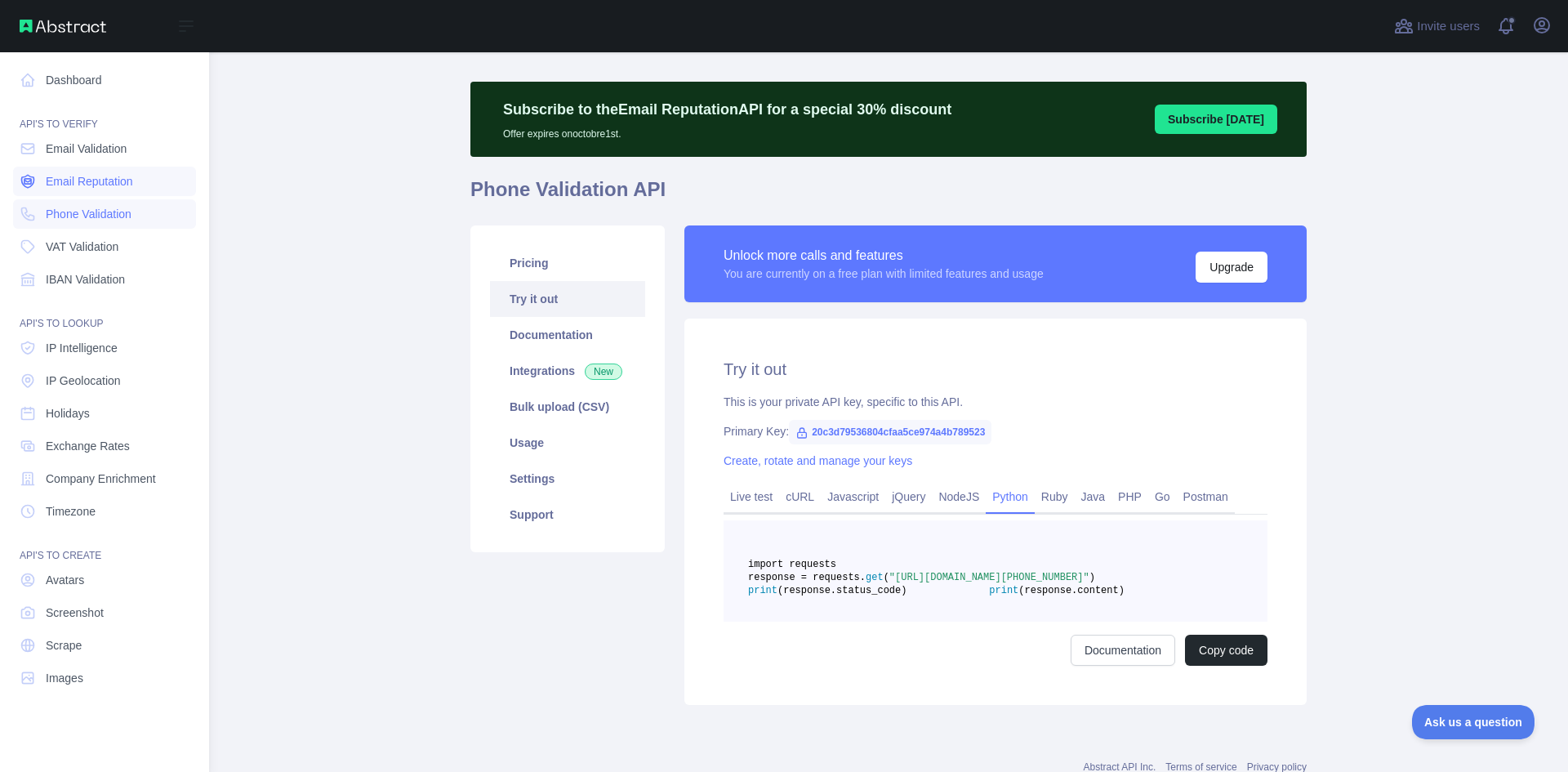
click at [85, 181] on span "Email Reputation" at bounding box center [89, 181] width 87 height 17
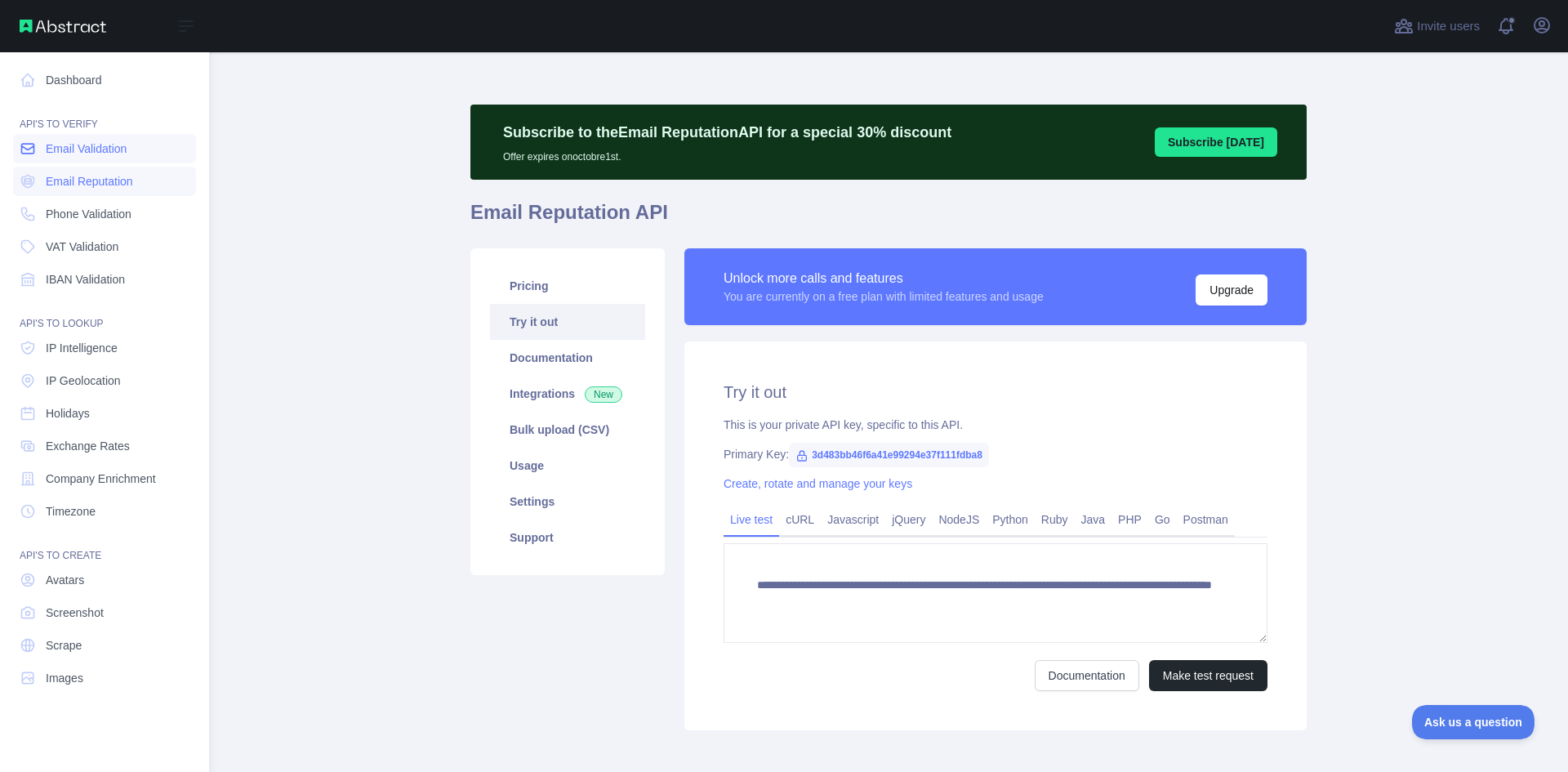
click at [87, 151] on span "Email Validation" at bounding box center [86, 149] width 81 height 17
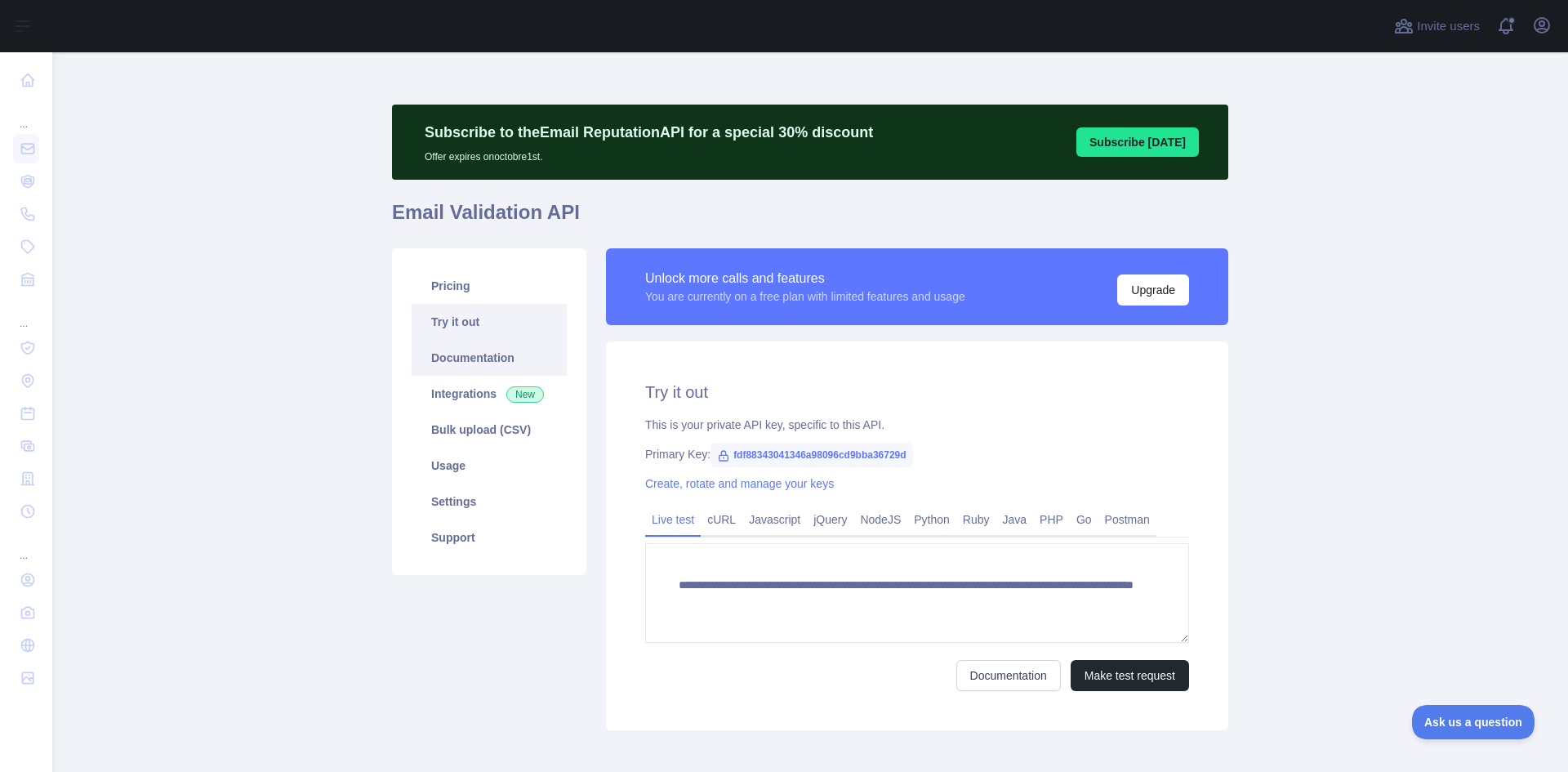
click at [492, 352] on link "Documentation" at bounding box center [489, 357] width 156 height 36
click at [450, 395] on link "Integrations New" at bounding box center [489, 393] width 156 height 36
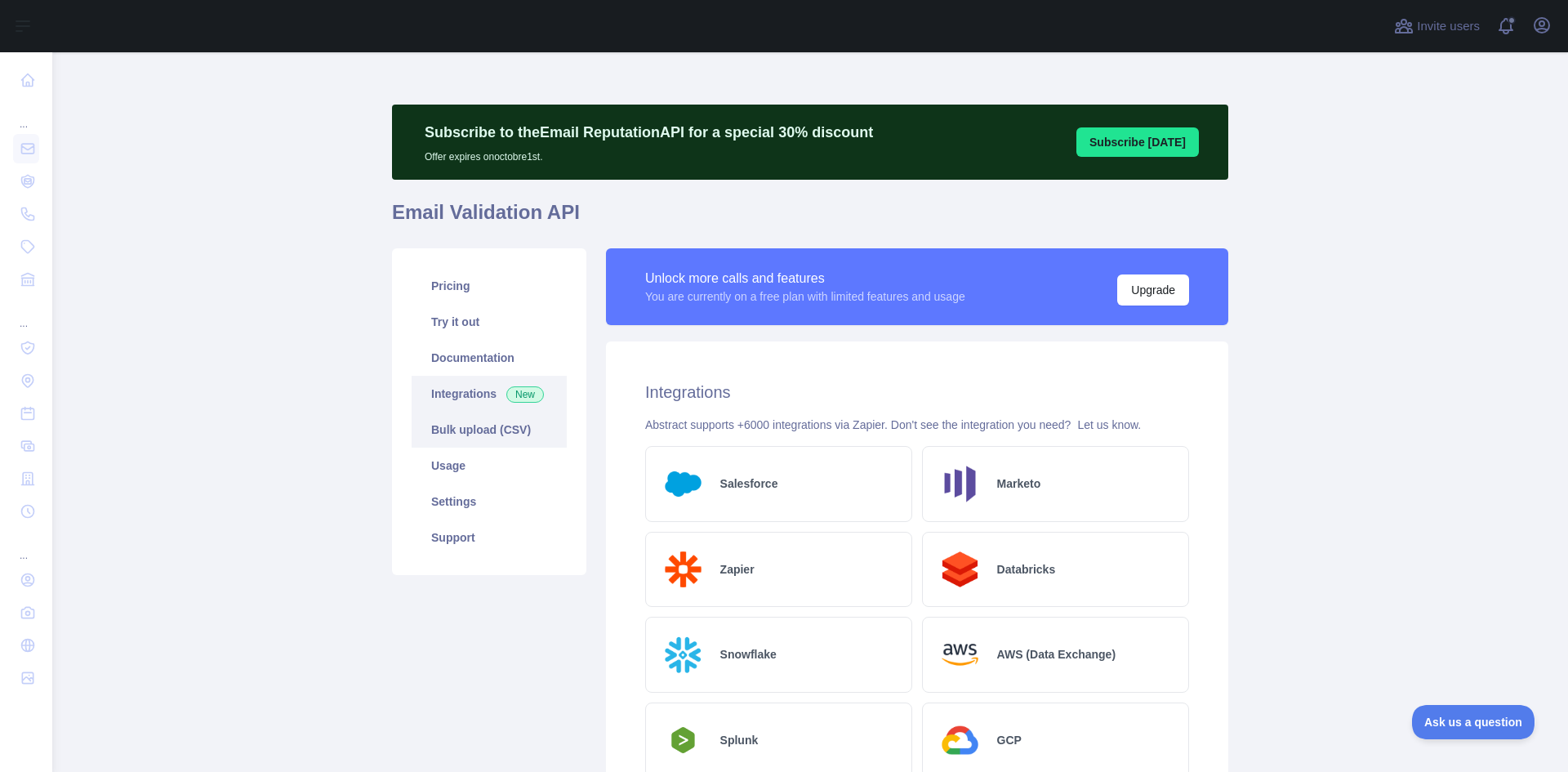
click at [458, 445] on link "Bulk upload (CSV)" at bounding box center [489, 429] width 156 height 36
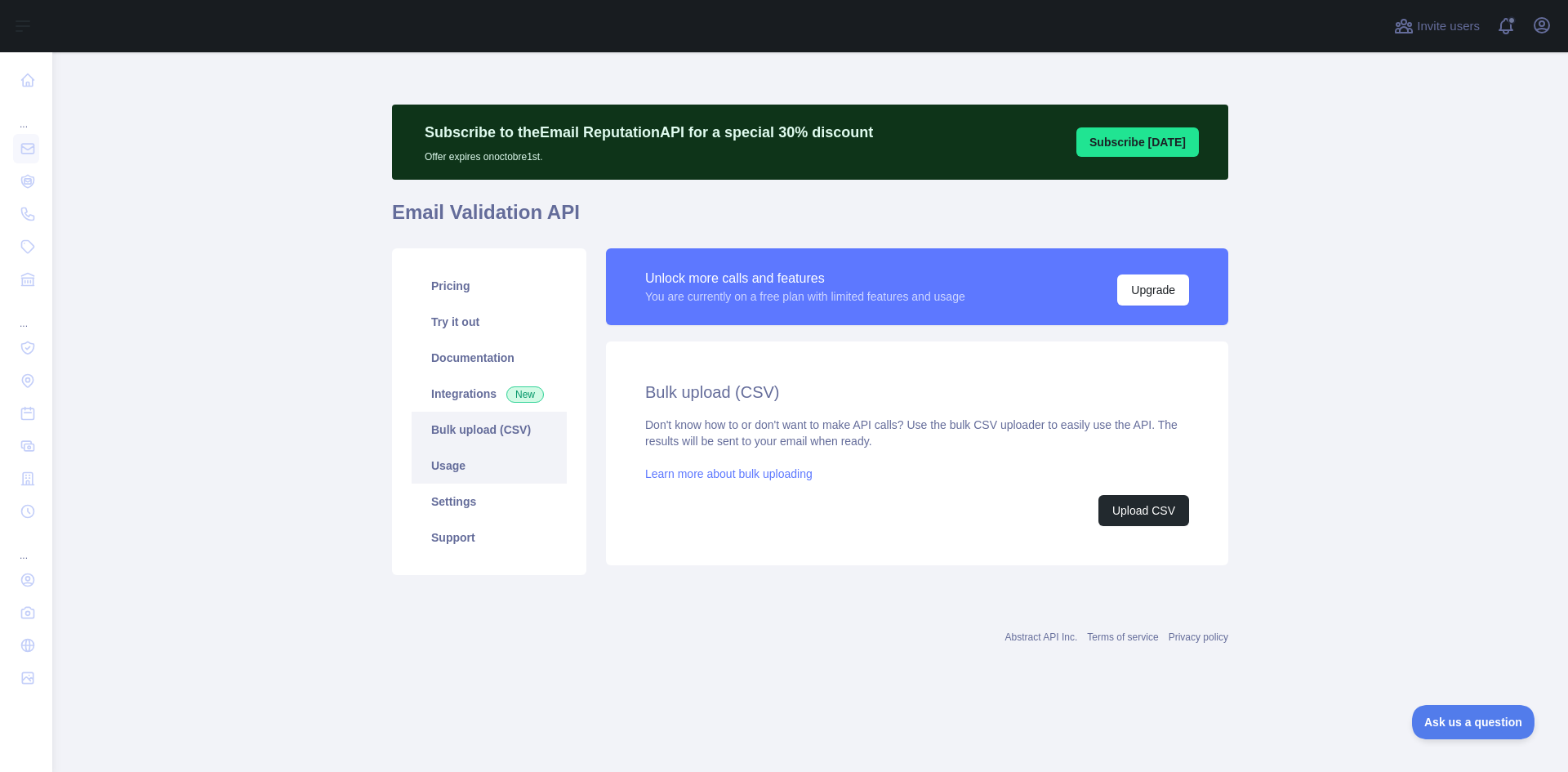
click at [463, 471] on link "Usage" at bounding box center [489, 465] width 156 height 36
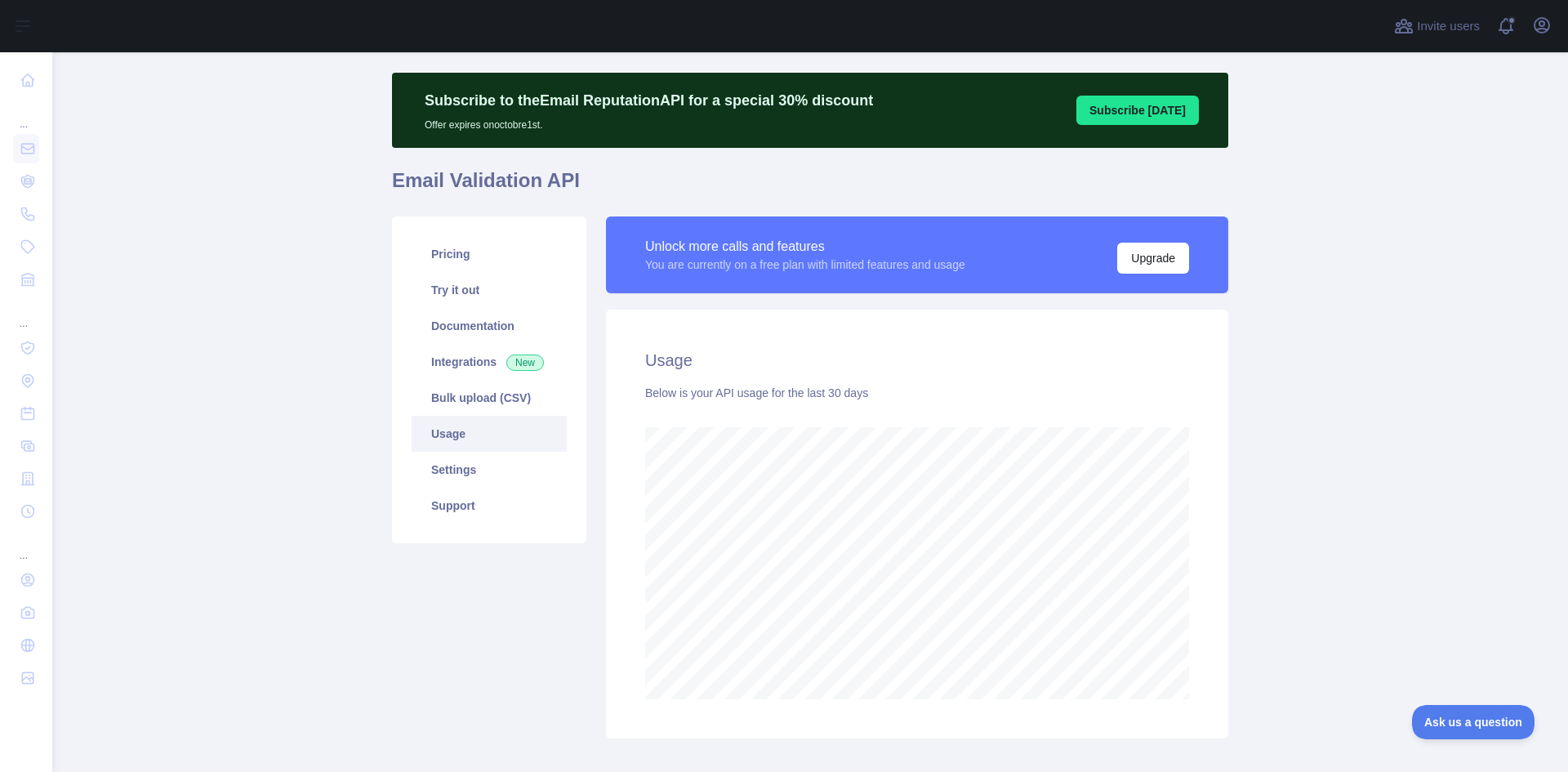
scroll to position [120, 0]
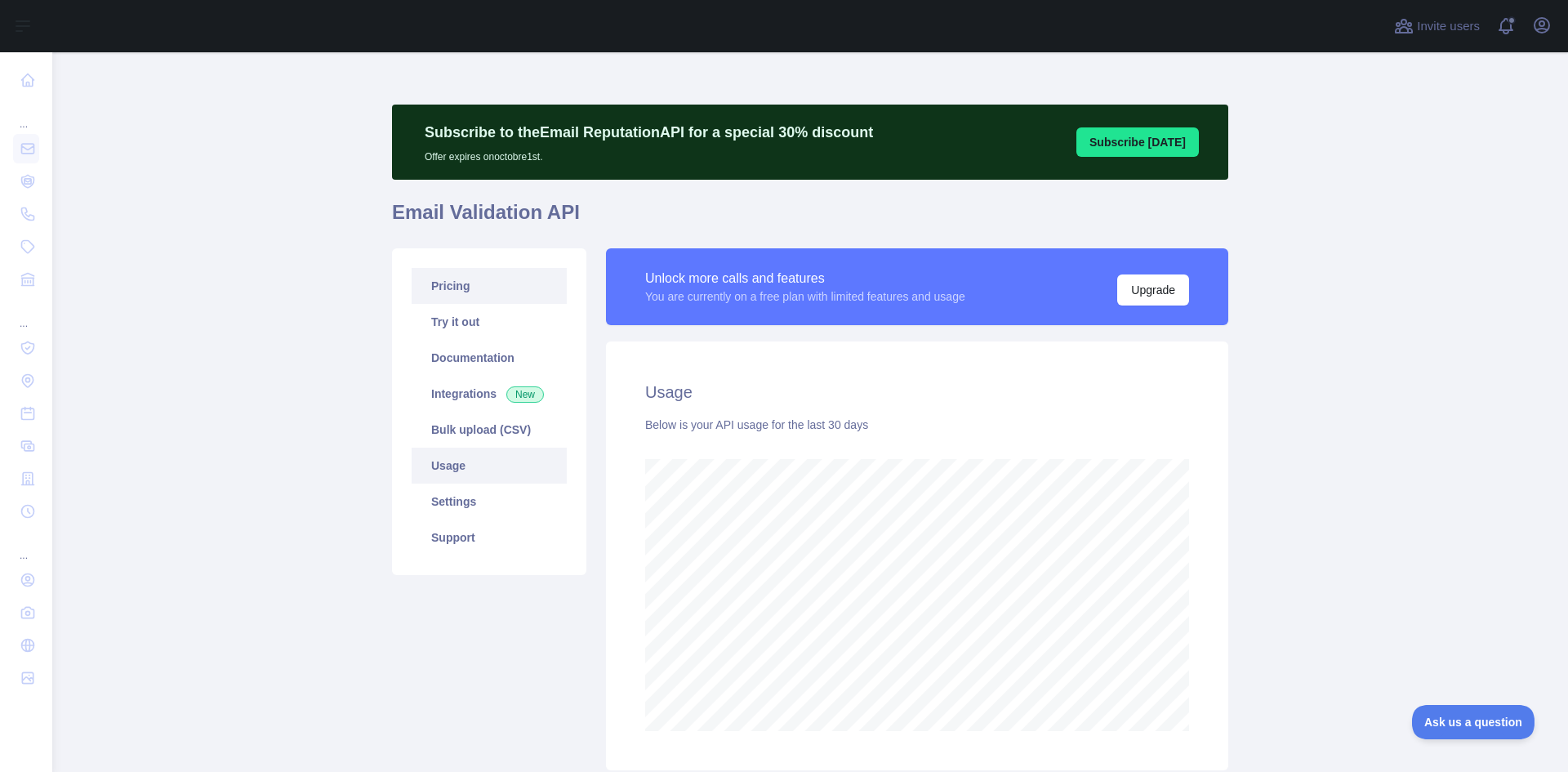
click at [457, 302] on link "Pricing" at bounding box center [489, 285] width 156 height 36
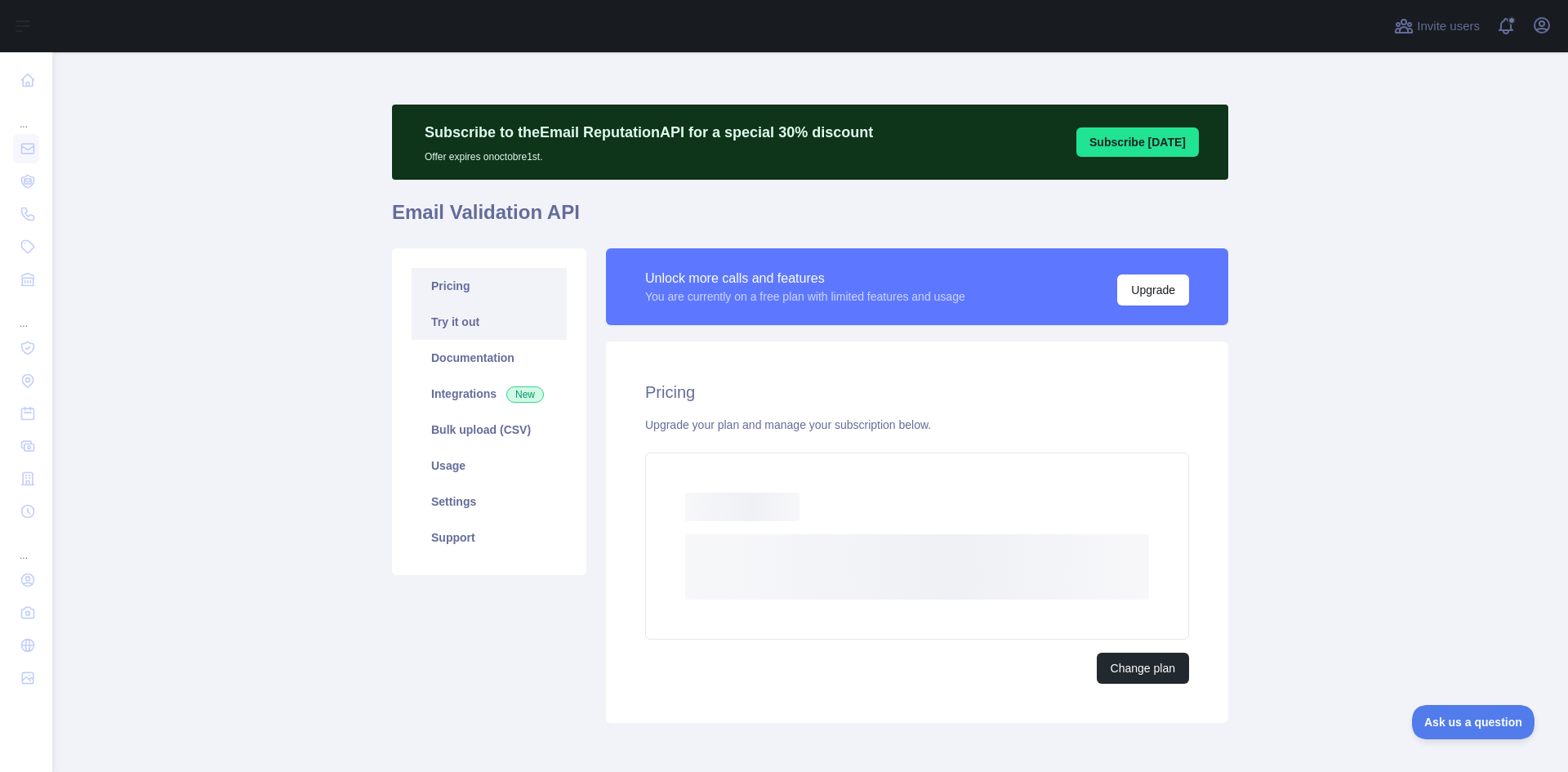
click at [451, 328] on link "Try it out" at bounding box center [489, 321] width 156 height 36
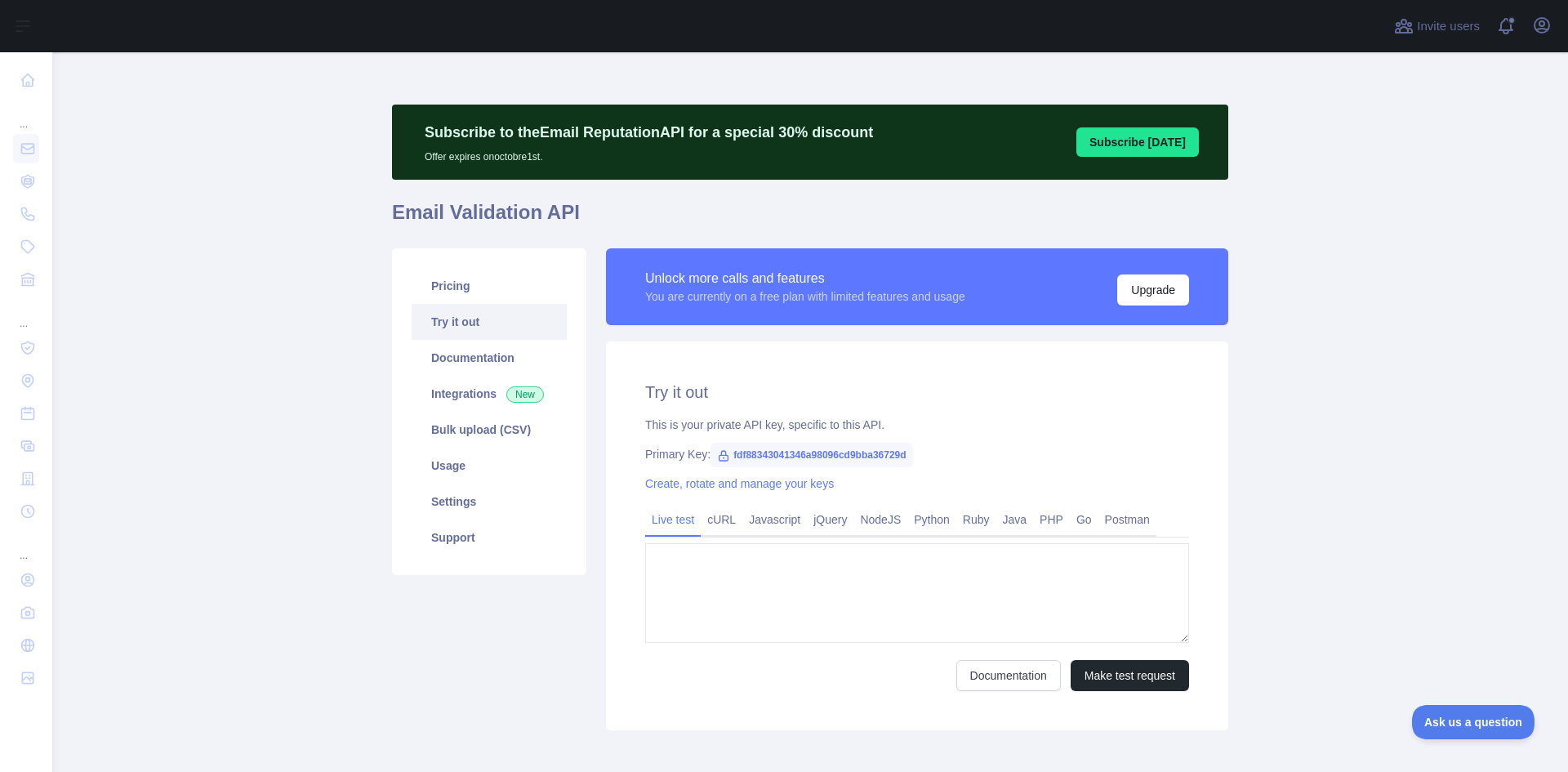
type textarea "**********"
click at [461, 456] on link "Usage" at bounding box center [489, 465] width 156 height 36
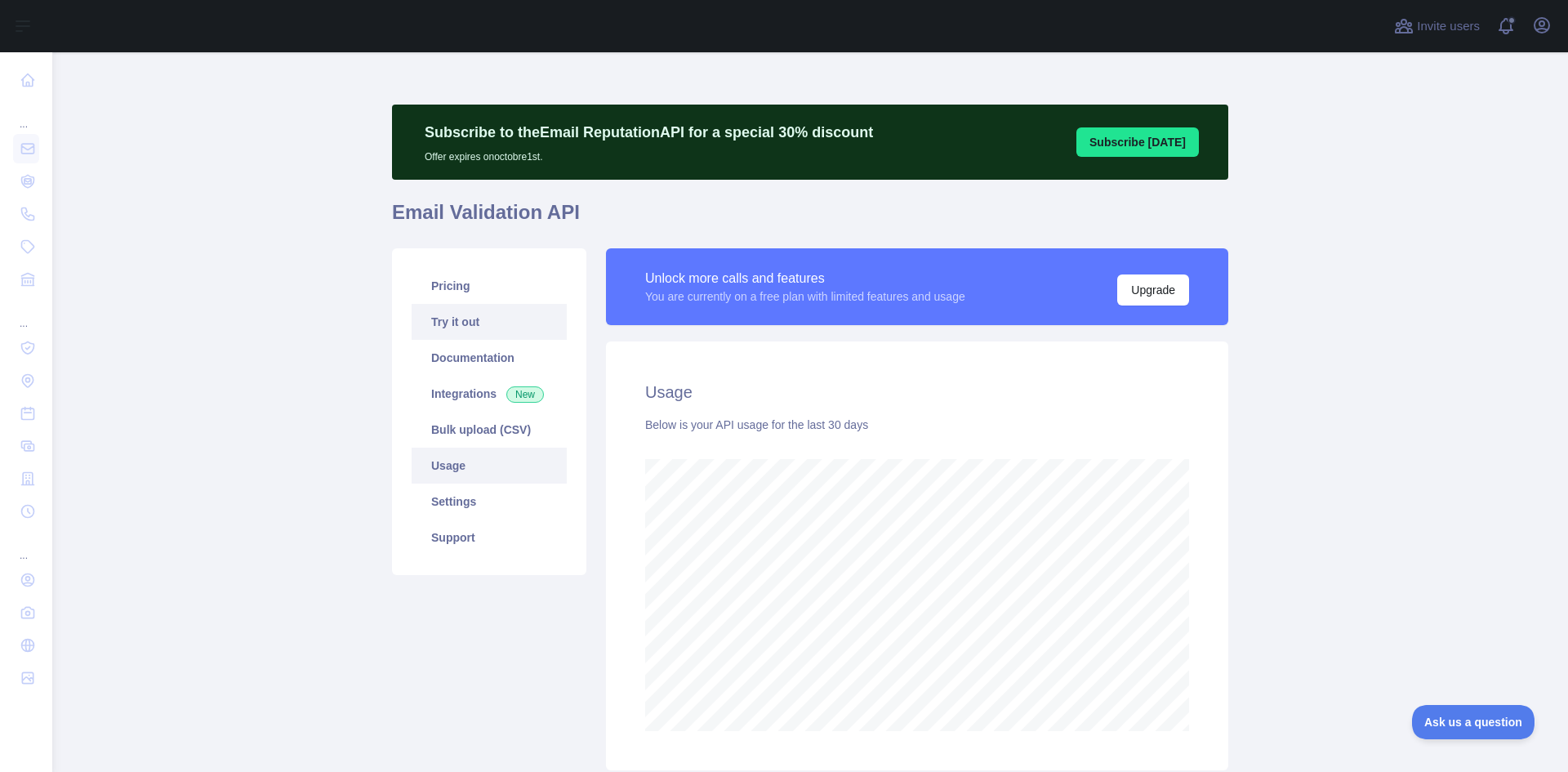
scroll to position [719, 1504]
click at [478, 320] on link "Try it out" at bounding box center [489, 321] width 156 height 36
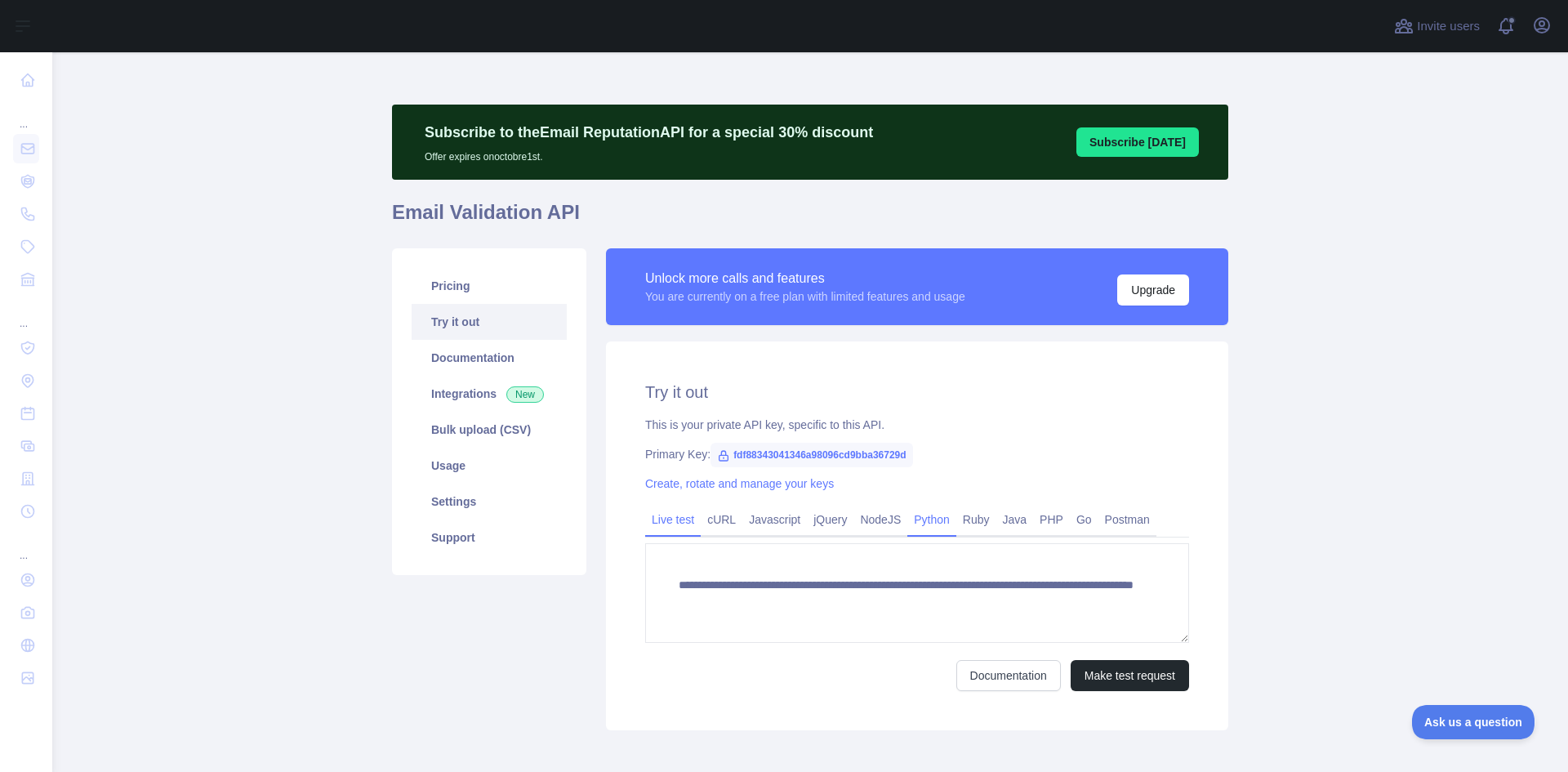
click at [921, 529] on link "Python" at bounding box center [932, 519] width 49 height 26
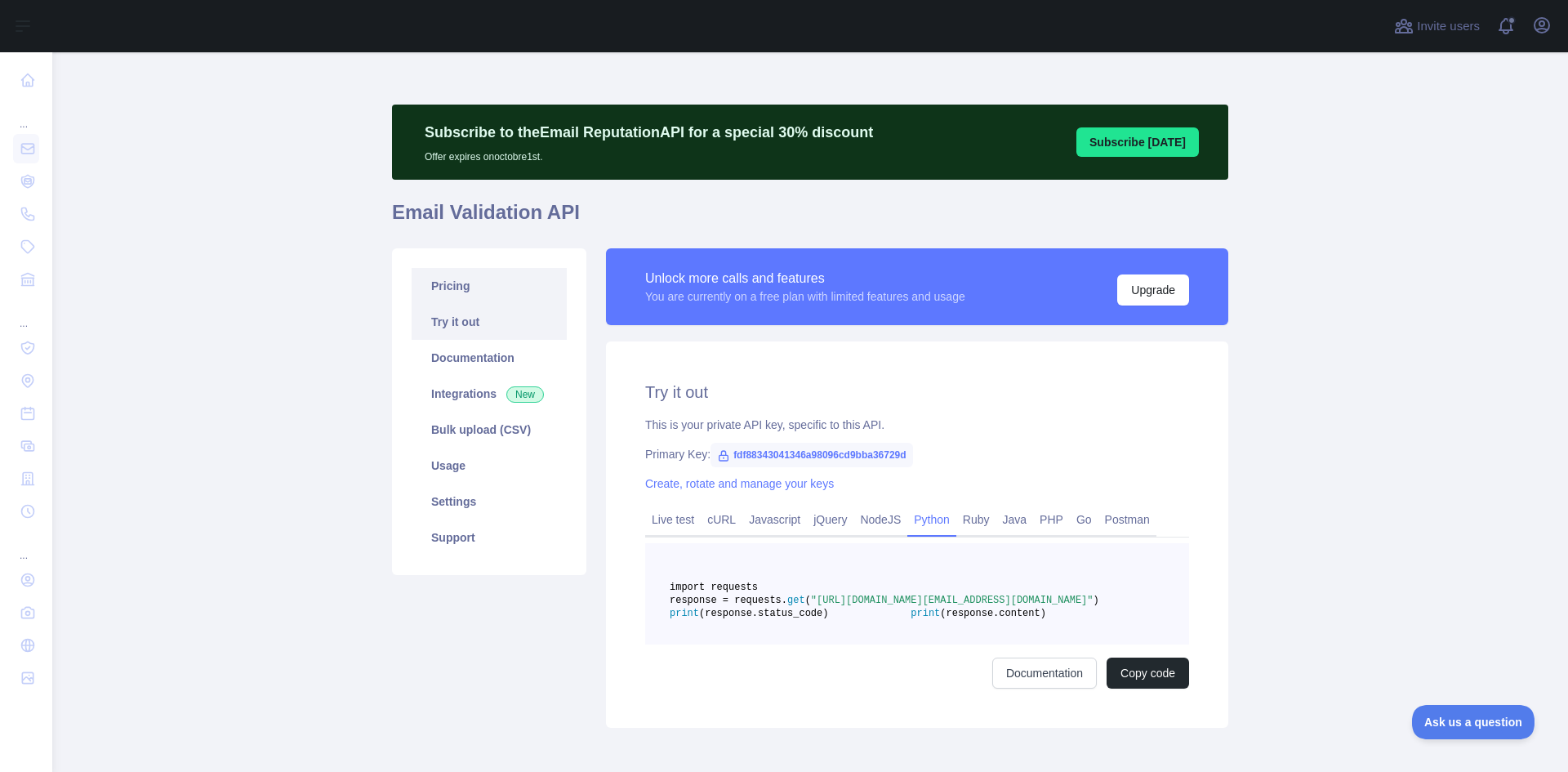
click at [448, 280] on link "Pricing" at bounding box center [489, 285] width 156 height 36
